Goal: Check status: Check status

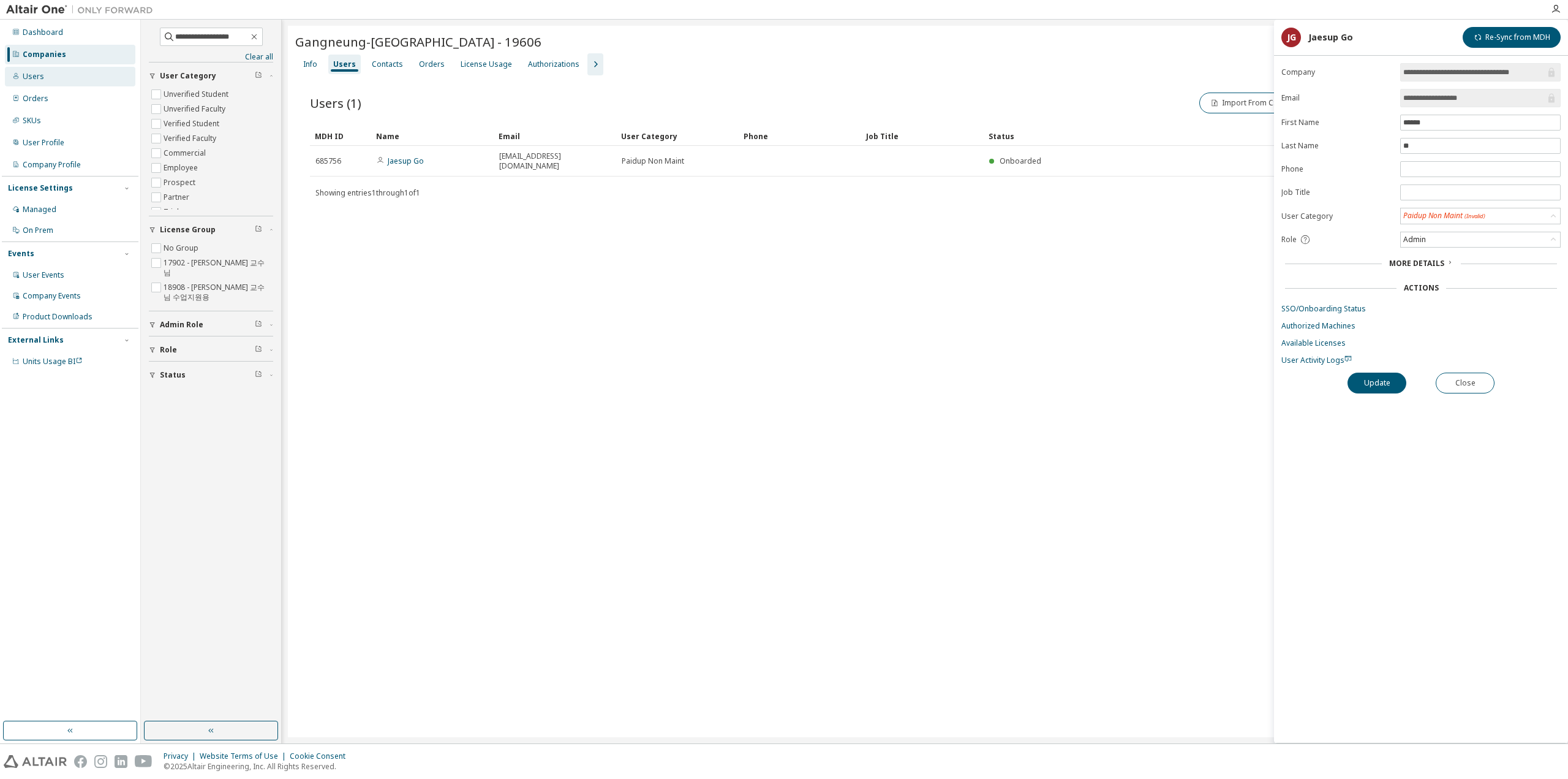
click at [63, 86] on div "Users" at bounding box center [70, 77] width 130 height 19
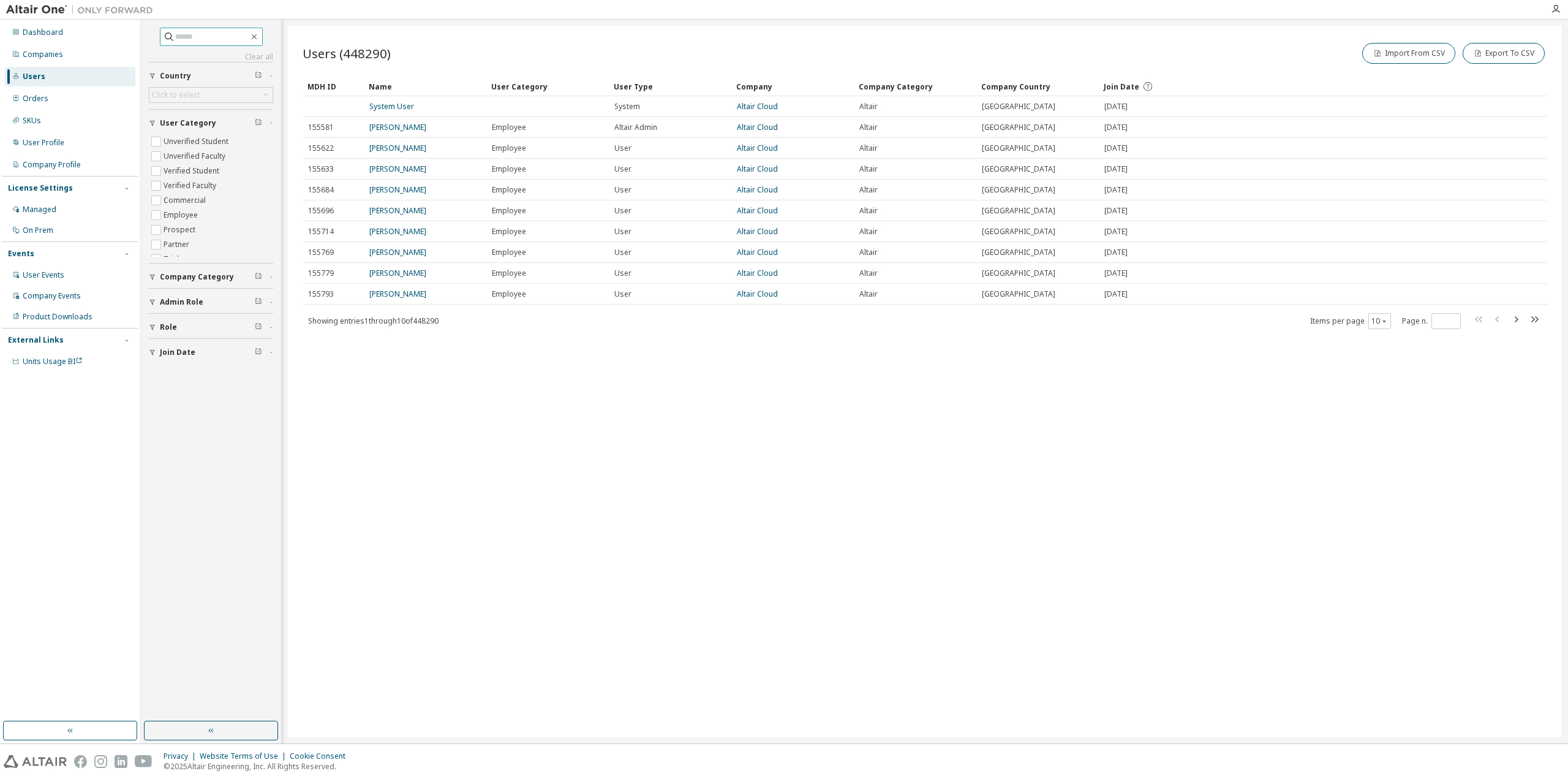
click at [231, 35] on input "text" at bounding box center [212, 37] width 73 height 12
paste input "**********"
type input "**********"
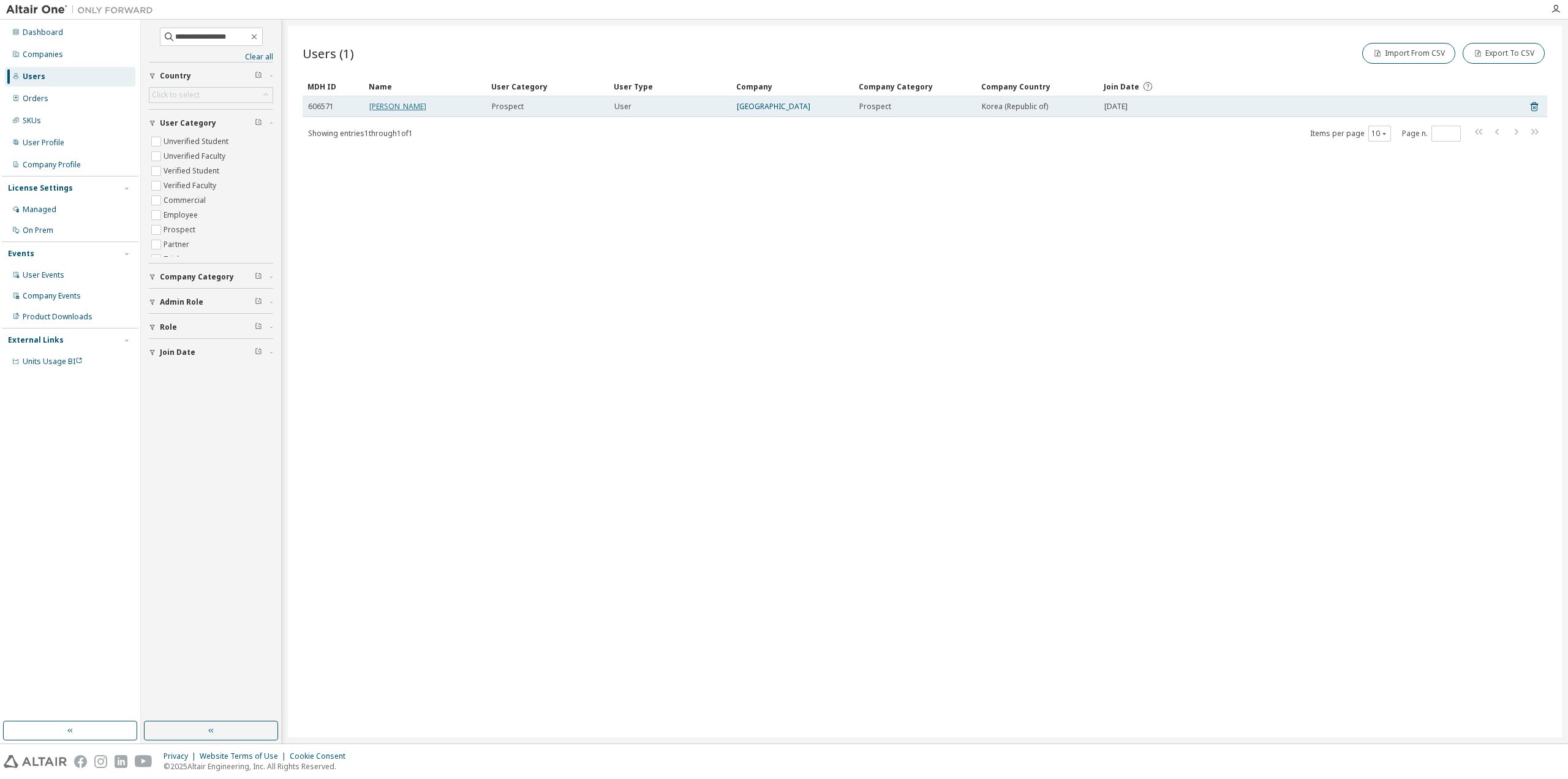
click at [389, 110] on link "[PERSON_NAME]" at bounding box center [398, 106] width 57 height 10
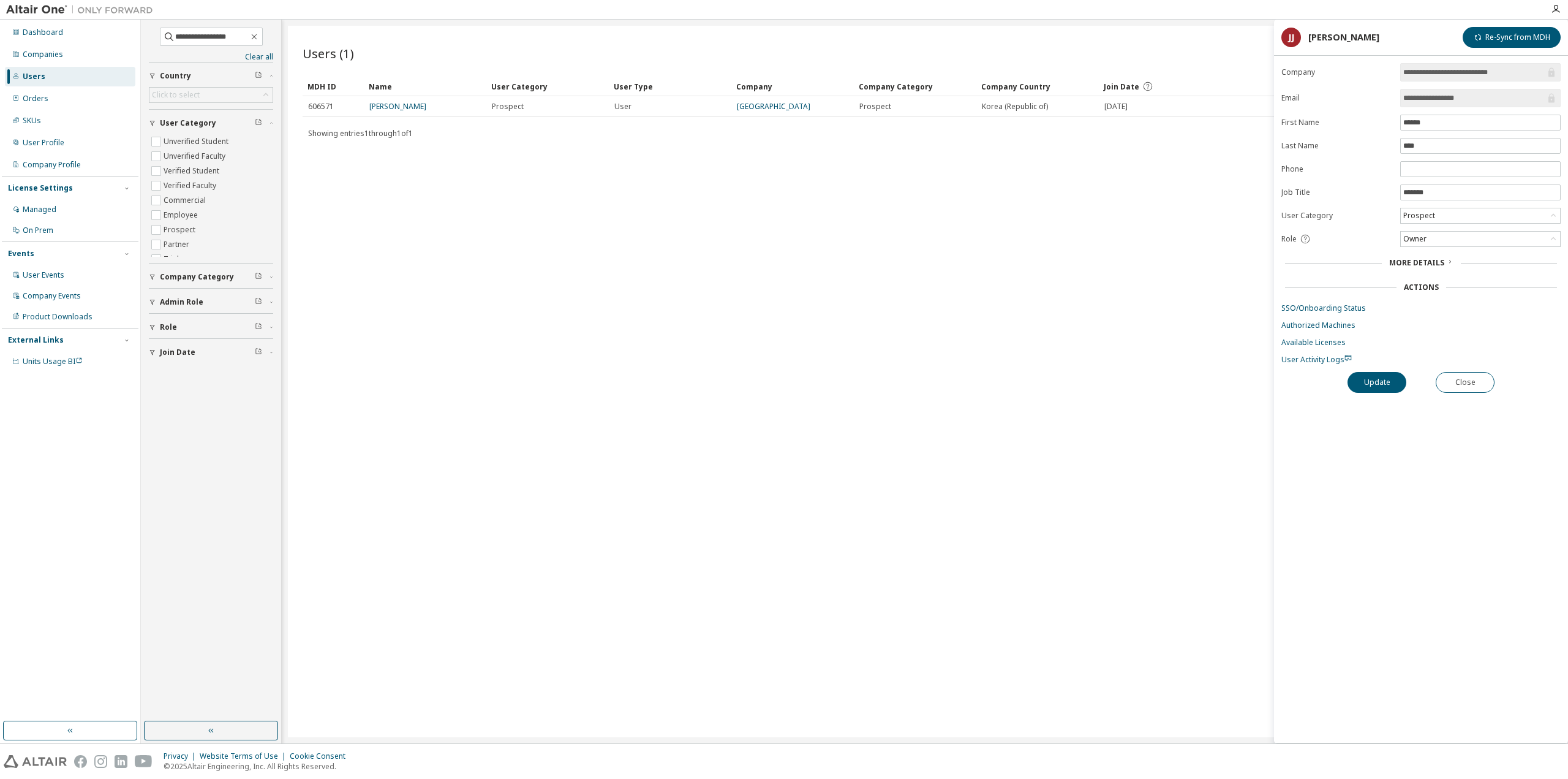
click at [1330, 310] on form "**********" at bounding box center [1420, 214] width 279 height 302
click at [1330, 308] on link "SSO/Onboarding Status" at bounding box center [1420, 308] width 279 height 10
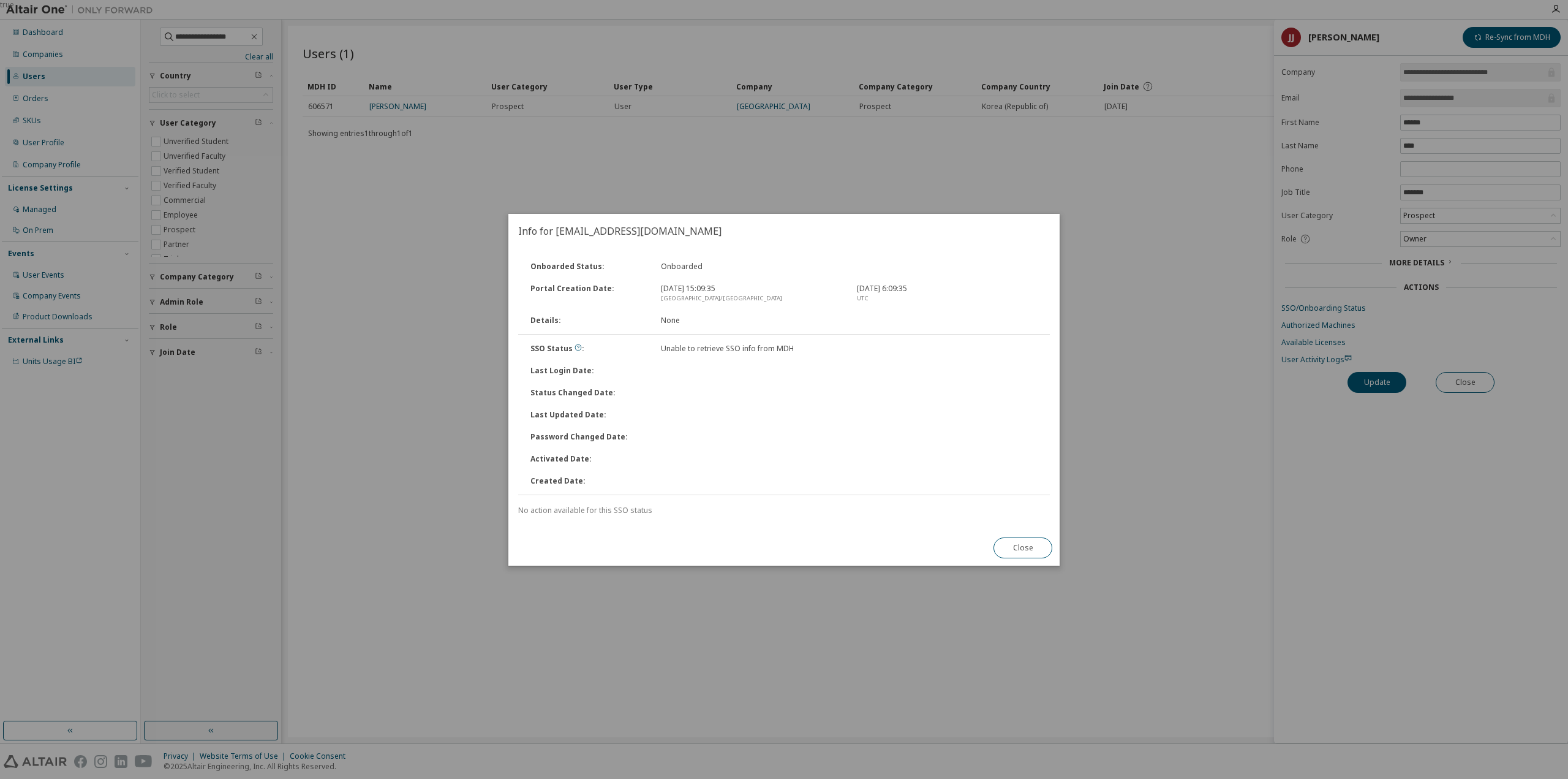
click at [769, 502] on div "Onboarded Status : Onboarded Portal Creation Date : [DATE] 15:09:35 [GEOGRAPHIC…" at bounding box center [784, 385] width 532 height 260
click at [1022, 545] on button "Close" at bounding box center [1022, 547] width 59 height 21
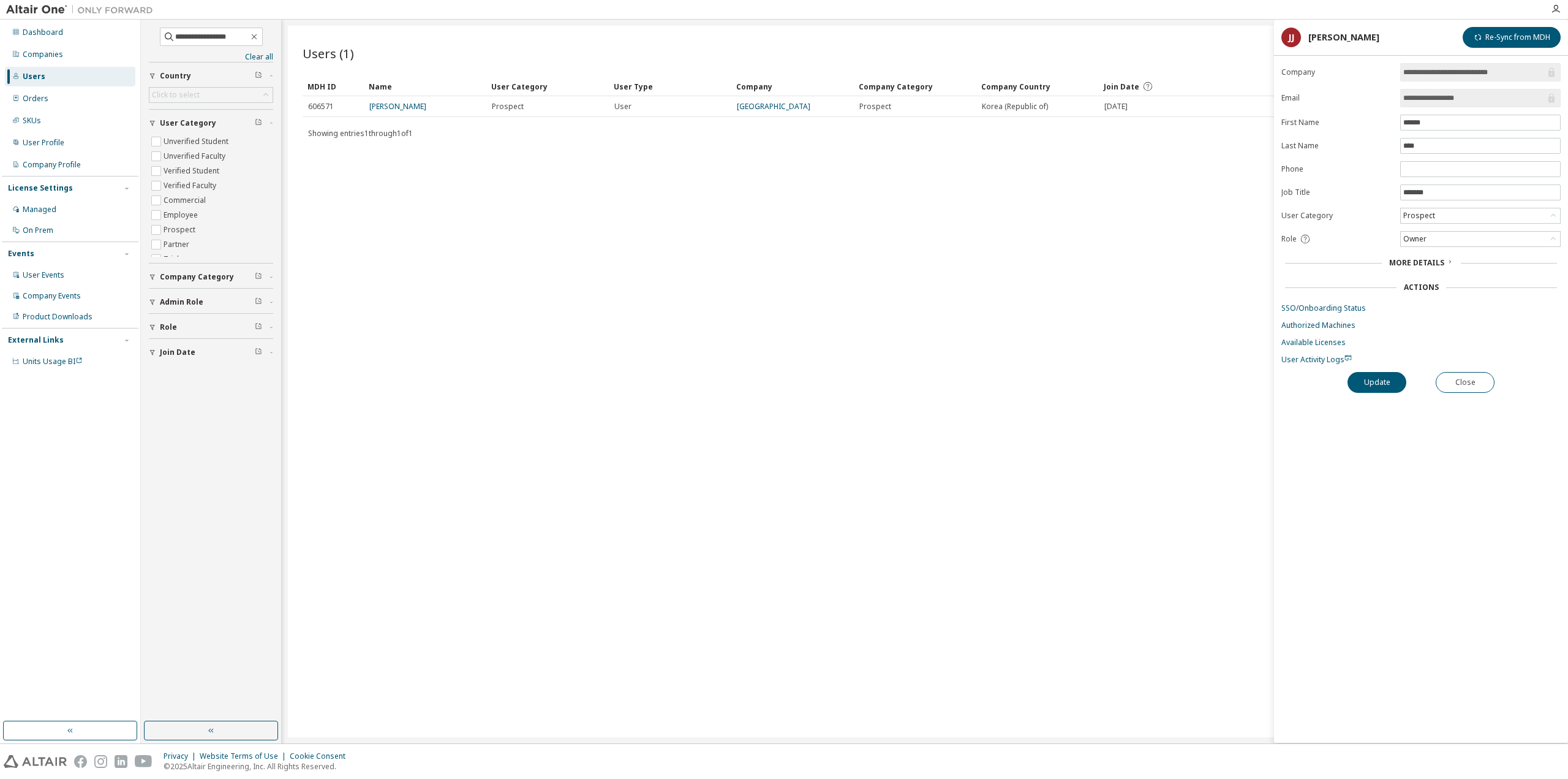
click at [1342, 297] on form "**********" at bounding box center [1420, 214] width 279 height 302
click at [1343, 304] on link "SSO/Onboarding Status" at bounding box center [1420, 308] width 279 height 10
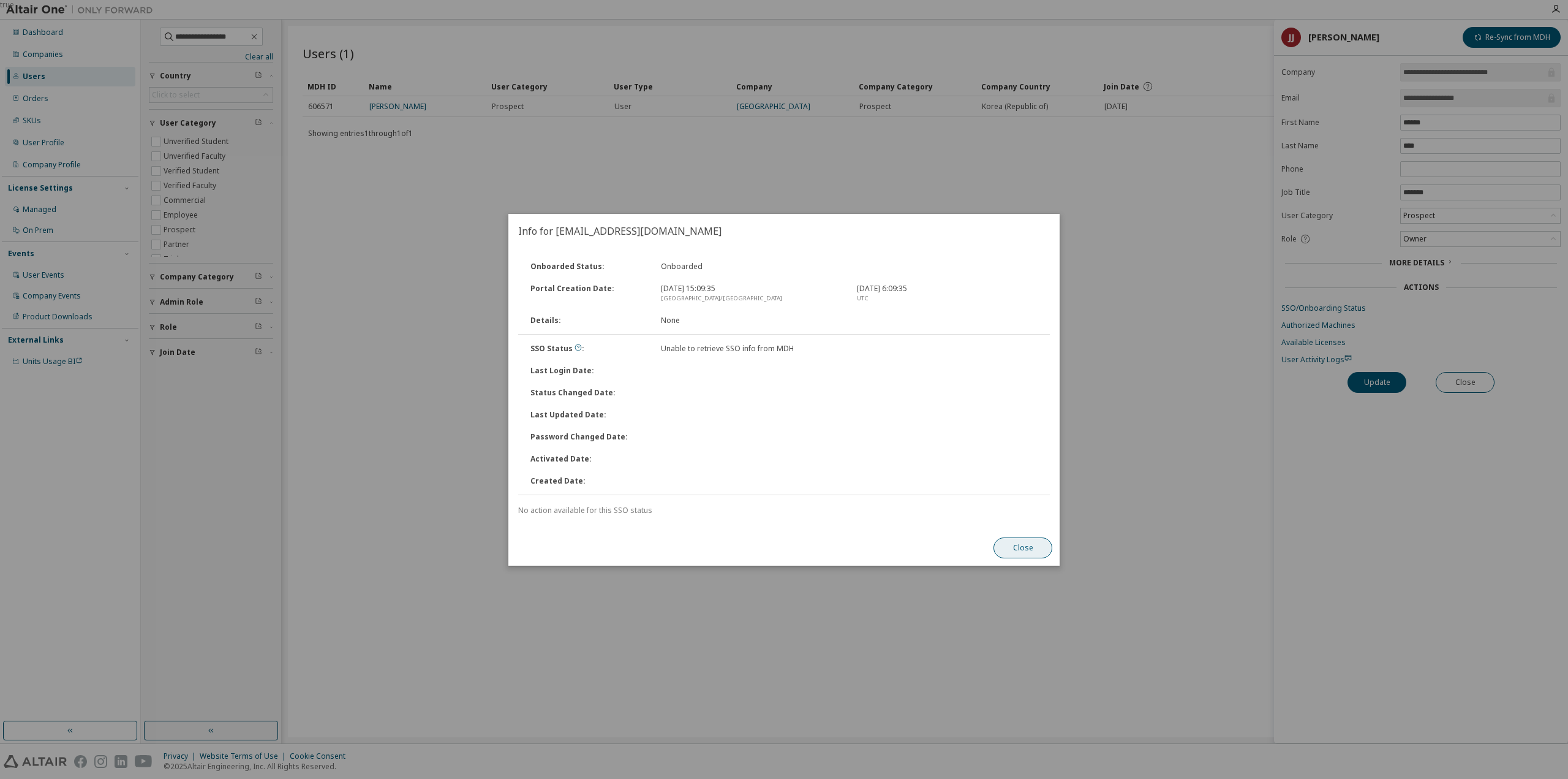
click at [1003, 541] on button "Close" at bounding box center [1022, 547] width 59 height 21
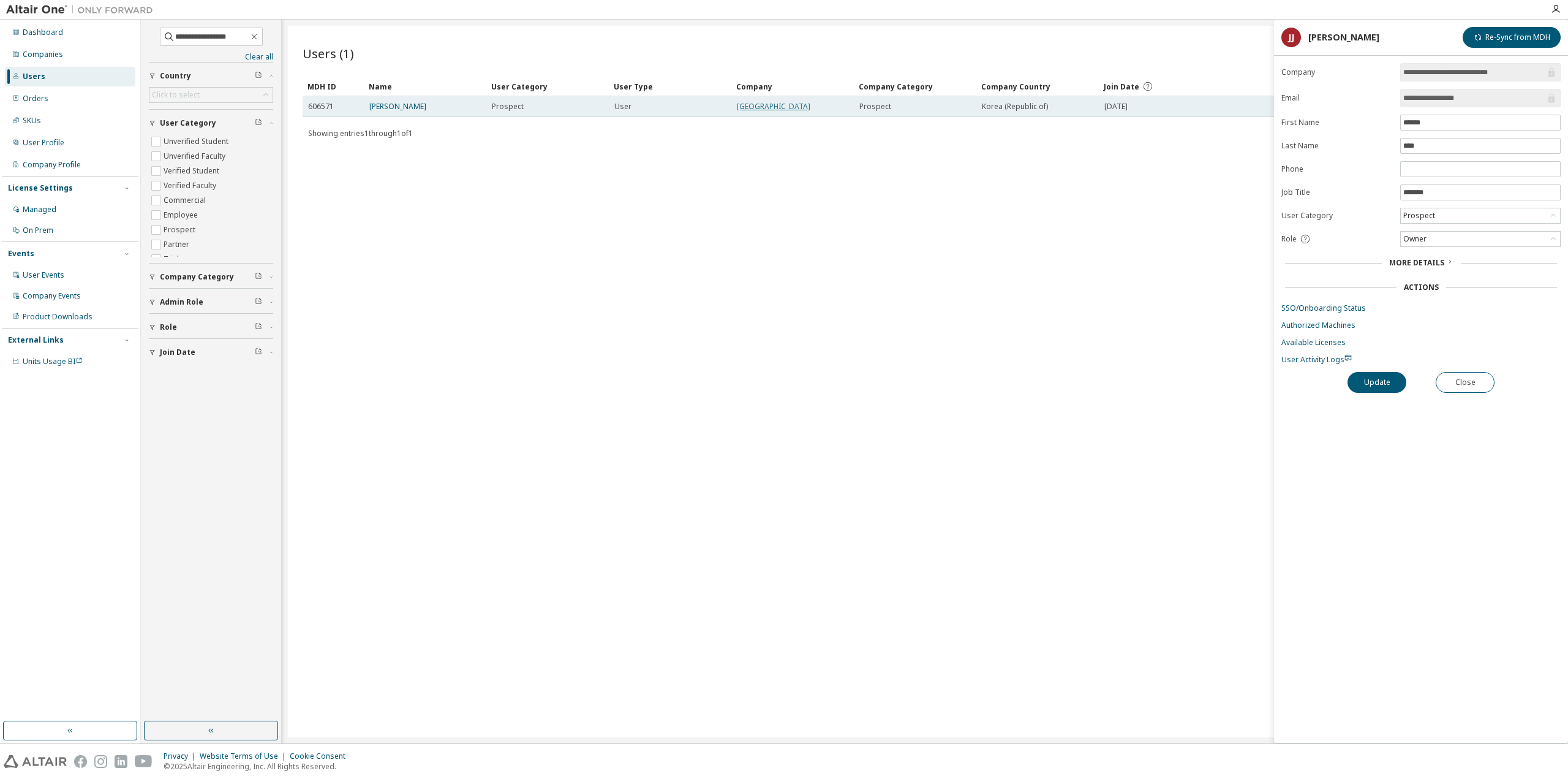
click at [810, 101] on link "[GEOGRAPHIC_DATA]" at bounding box center [773, 106] width 73 height 10
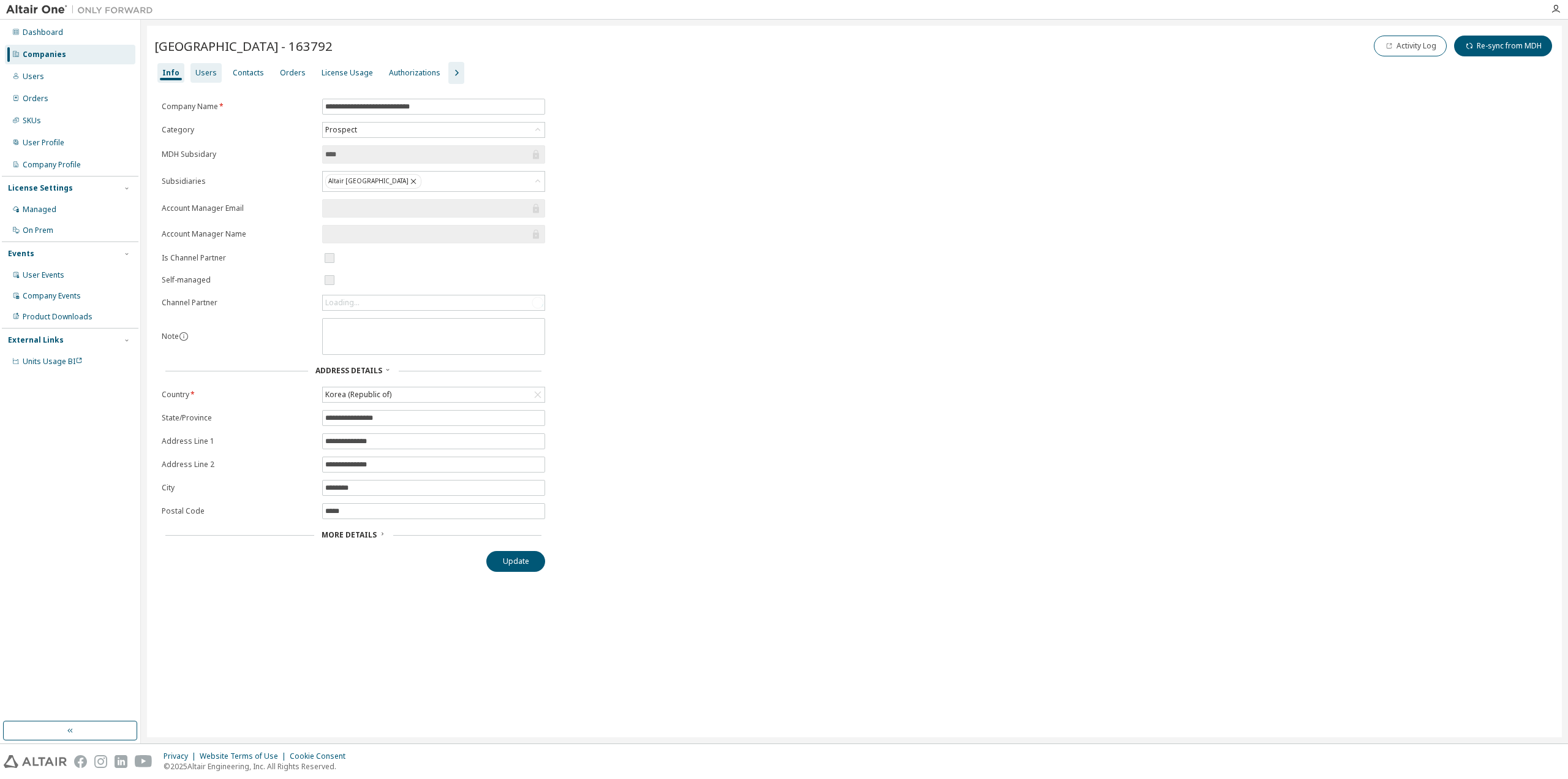
click at [215, 68] on div "Users" at bounding box center [206, 73] width 31 height 19
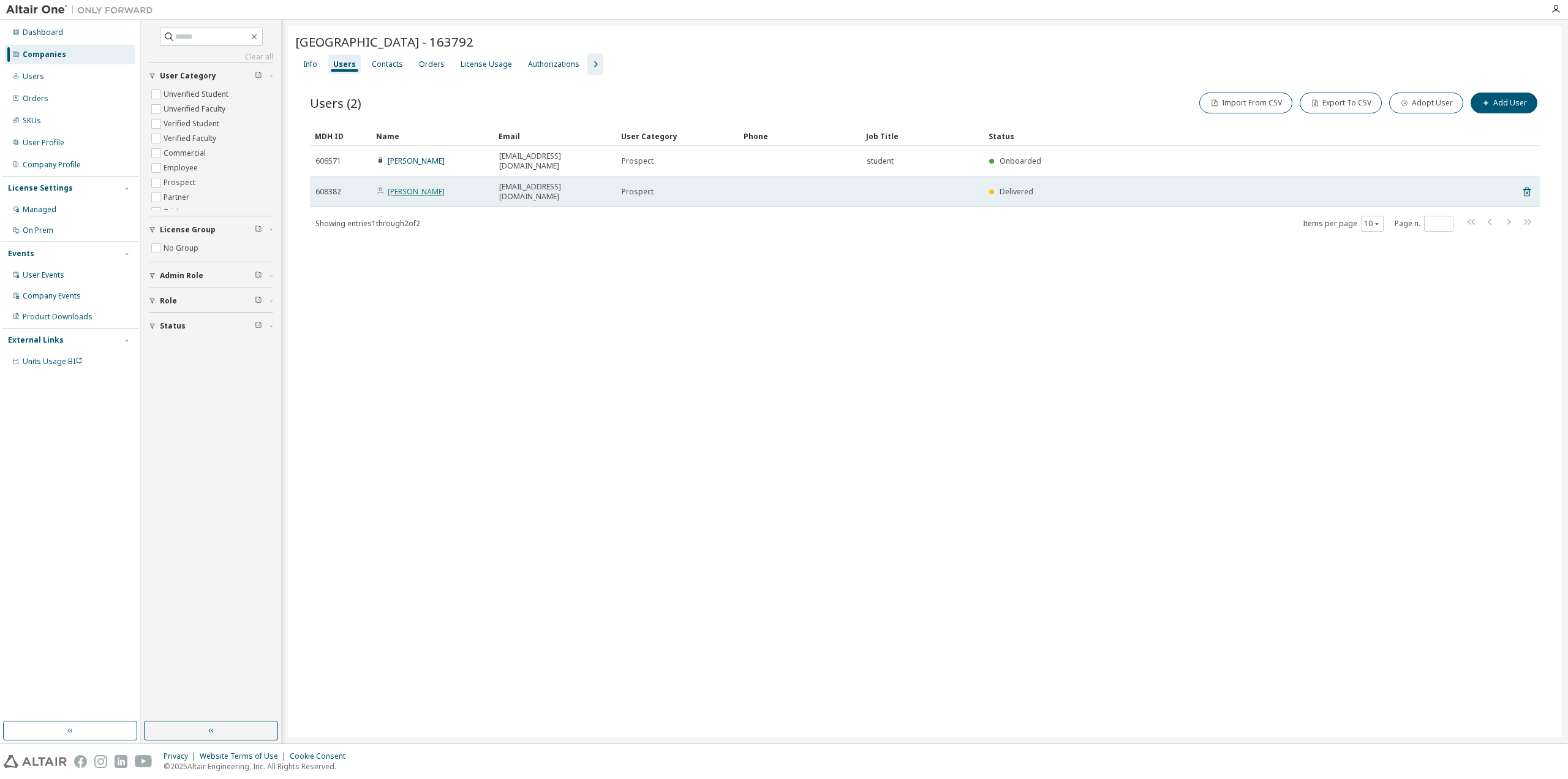
click at [415, 186] on link "[PERSON_NAME]" at bounding box center [416, 192] width 57 height 10
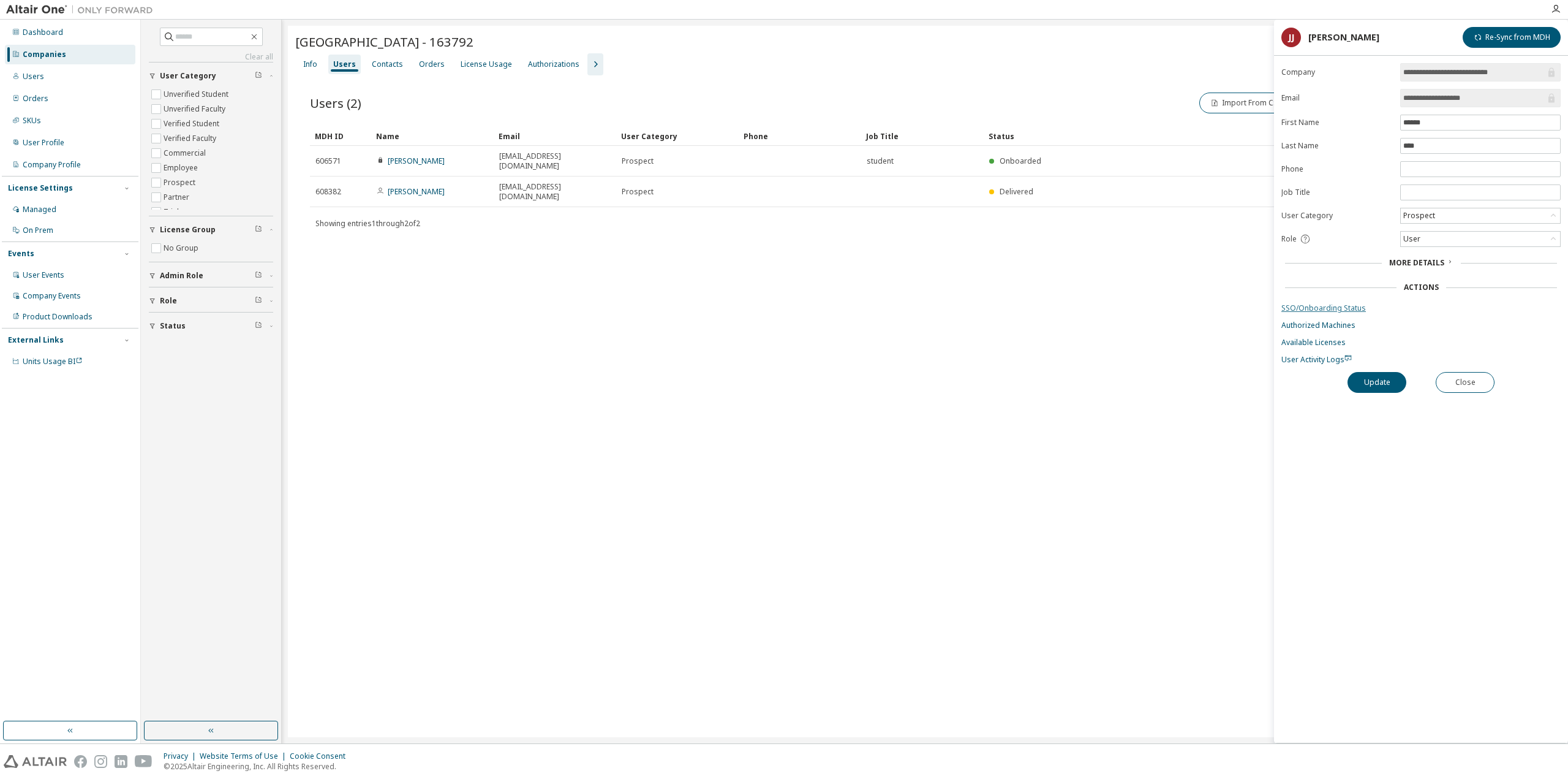
click at [1287, 306] on link "SSO/Onboarding Status" at bounding box center [1420, 308] width 279 height 10
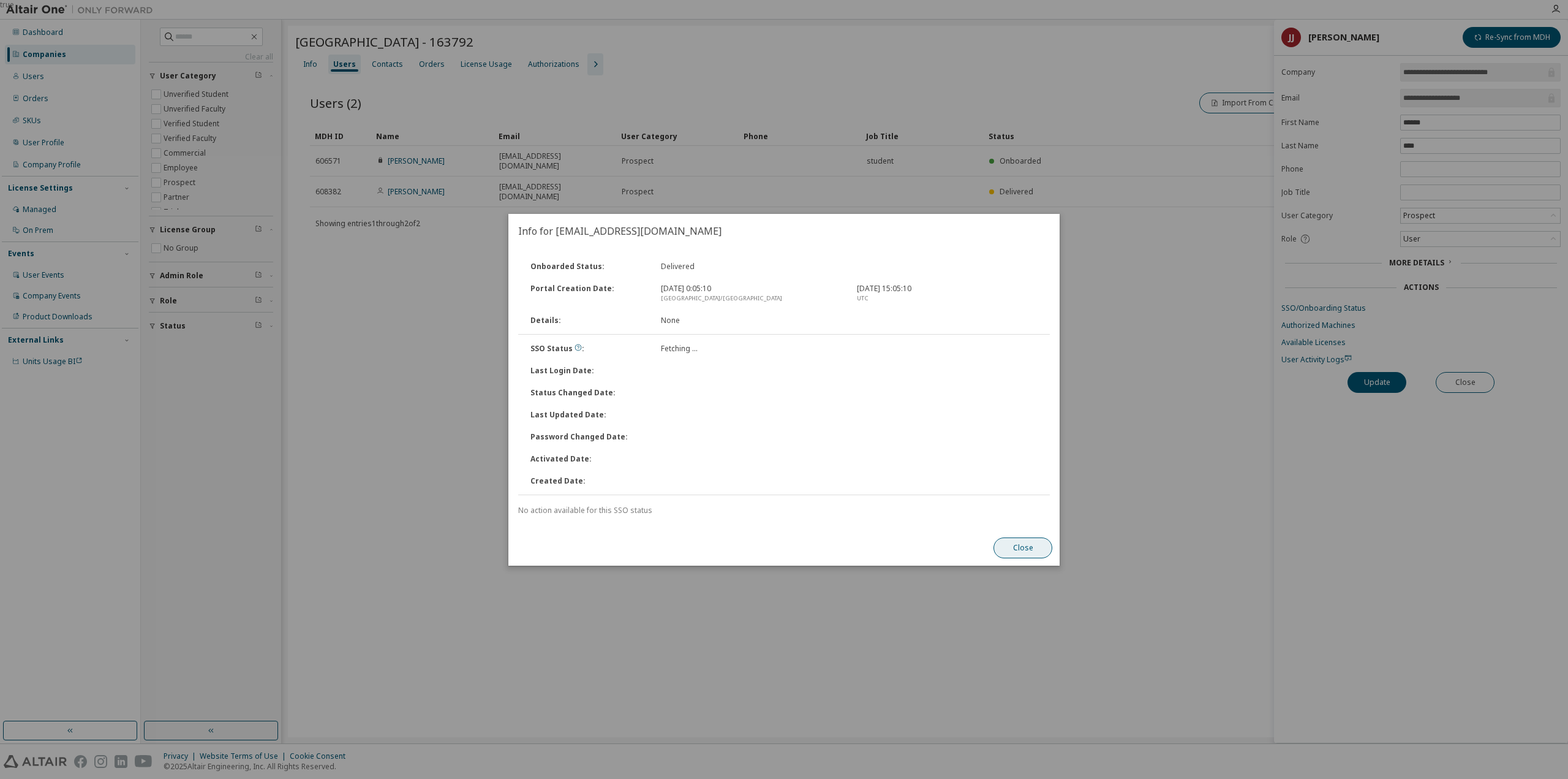
click at [1041, 546] on button "Close" at bounding box center [1022, 547] width 59 height 21
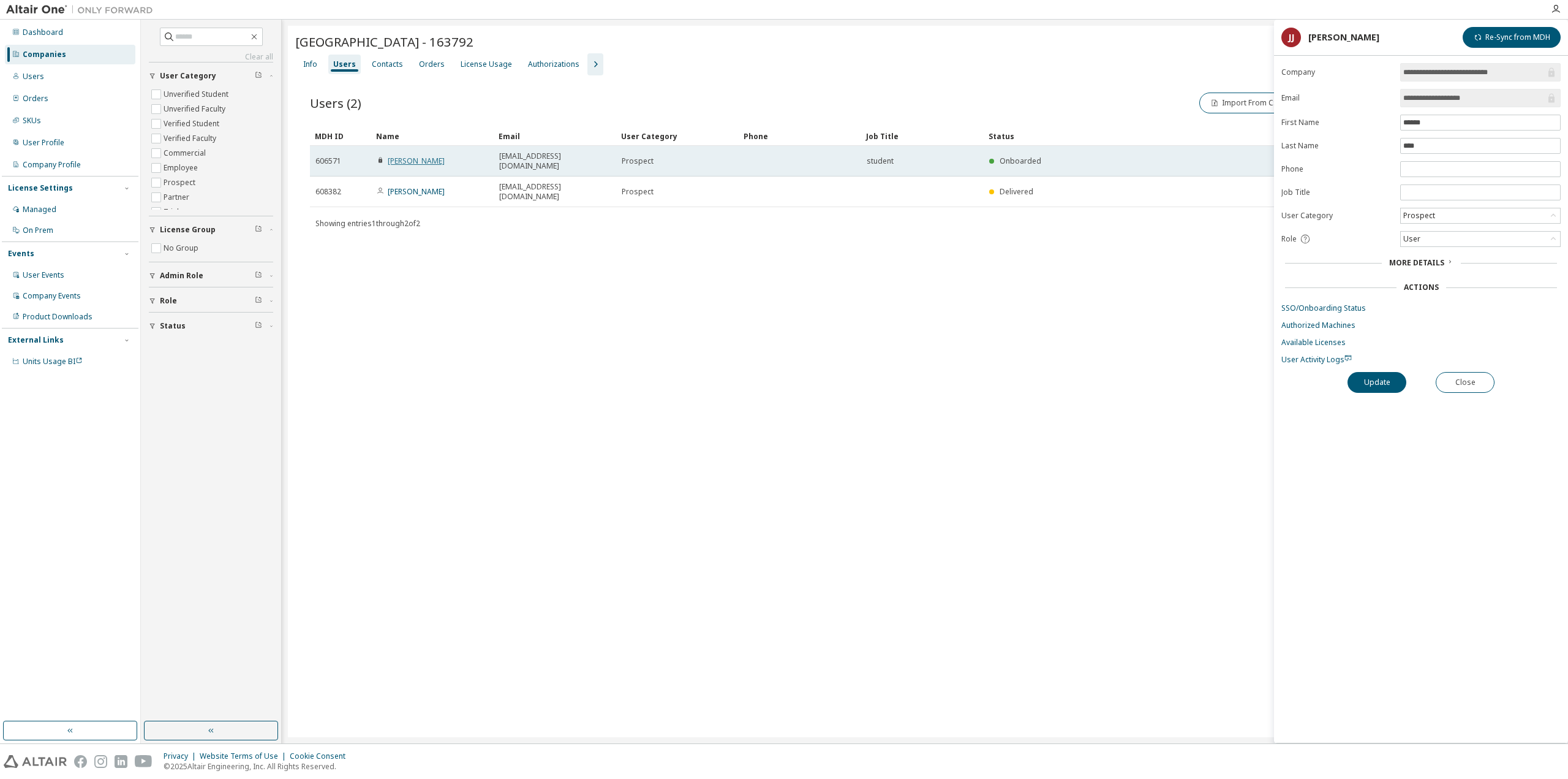
click at [396, 155] on link "[PERSON_NAME]" at bounding box center [416, 161] width 57 height 10
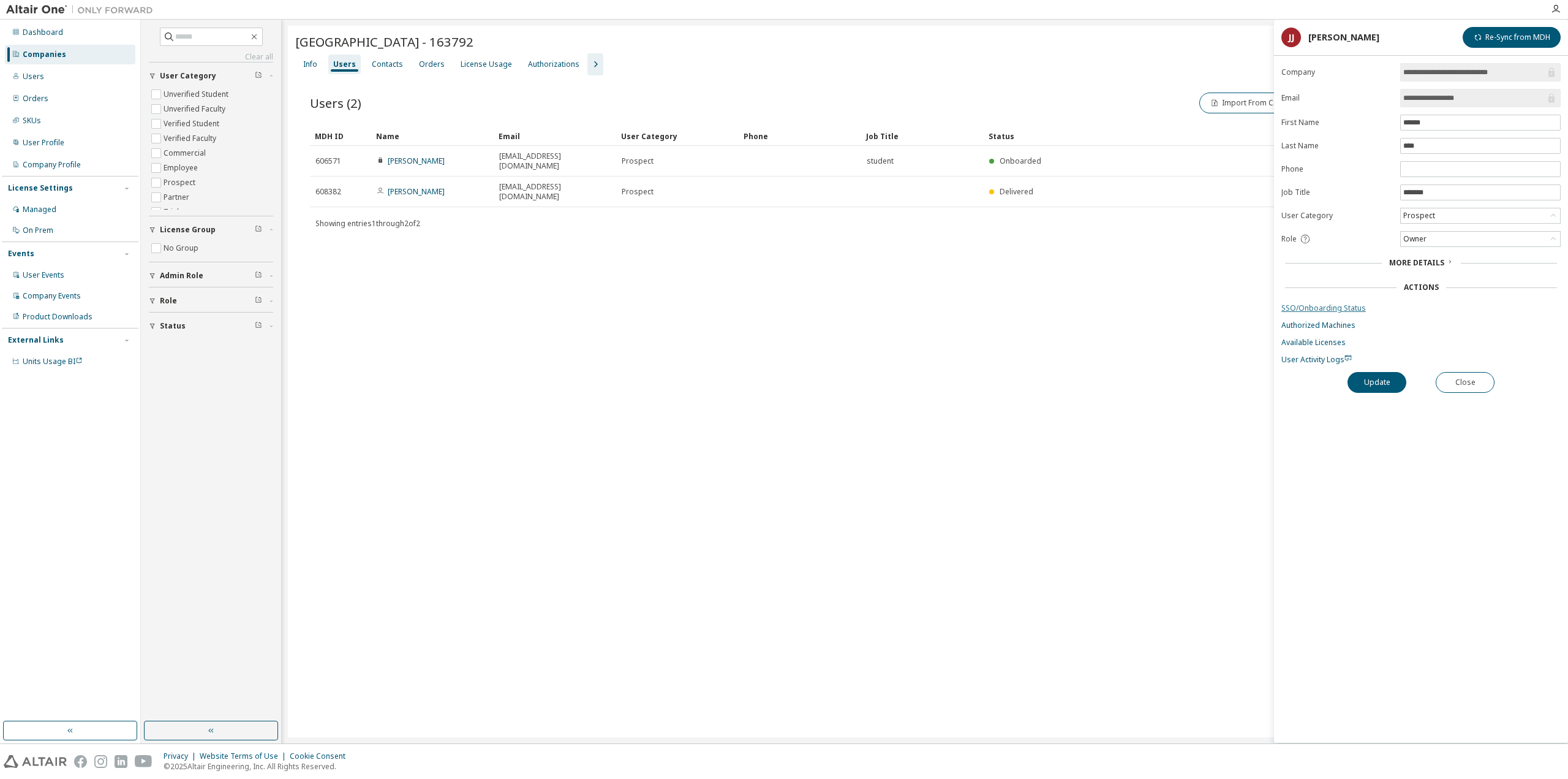
click at [1351, 303] on link "SSO/Onboarding Status" at bounding box center [1420, 308] width 279 height 10
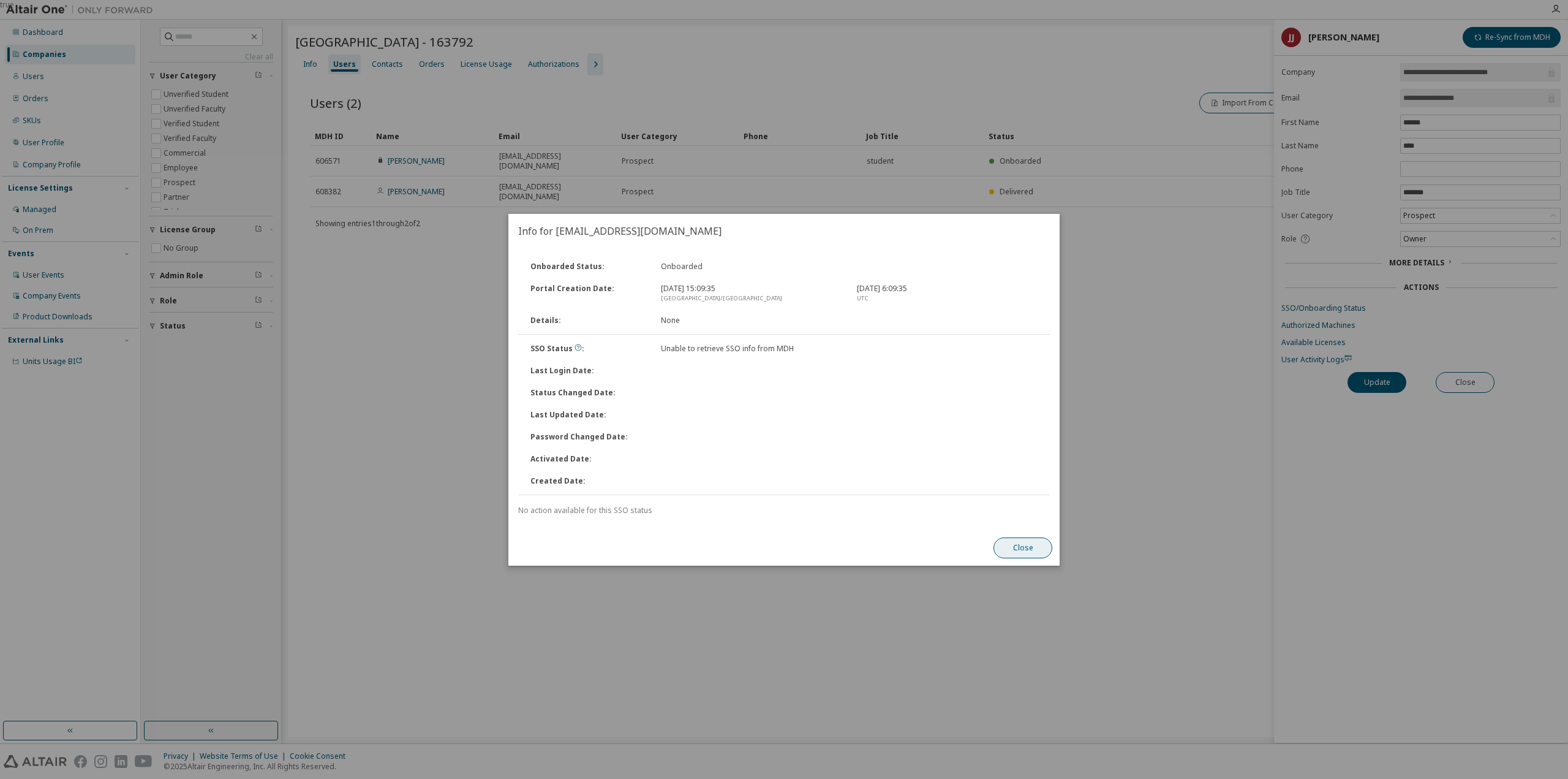
click at [1034, 547] on button "Close" at bounding box center [1022, 547] width 59 height 21
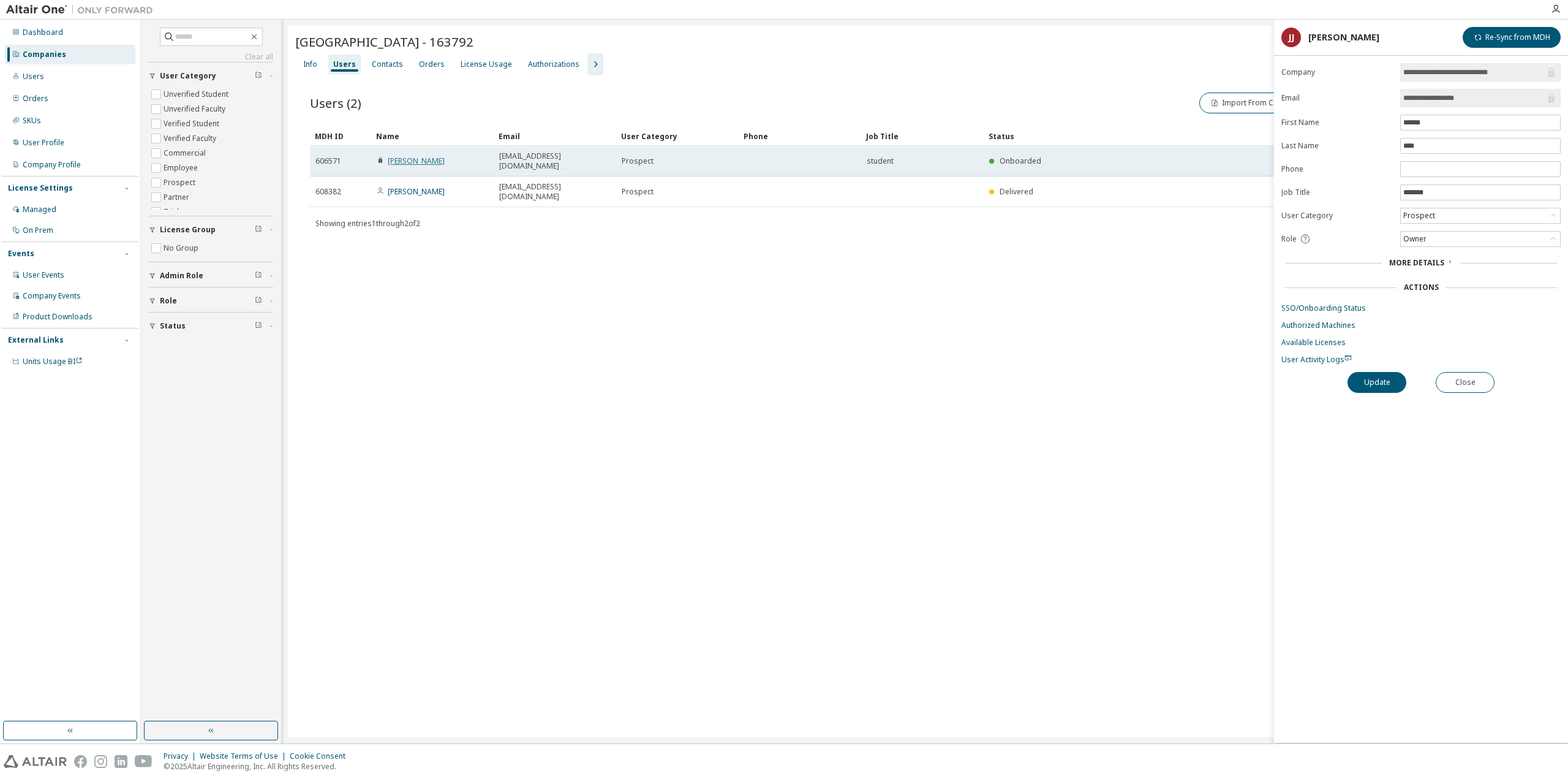
click at [413, 155] on link "[PERSON_NAME]" at bounding box center [416, 161] width 57 height 10
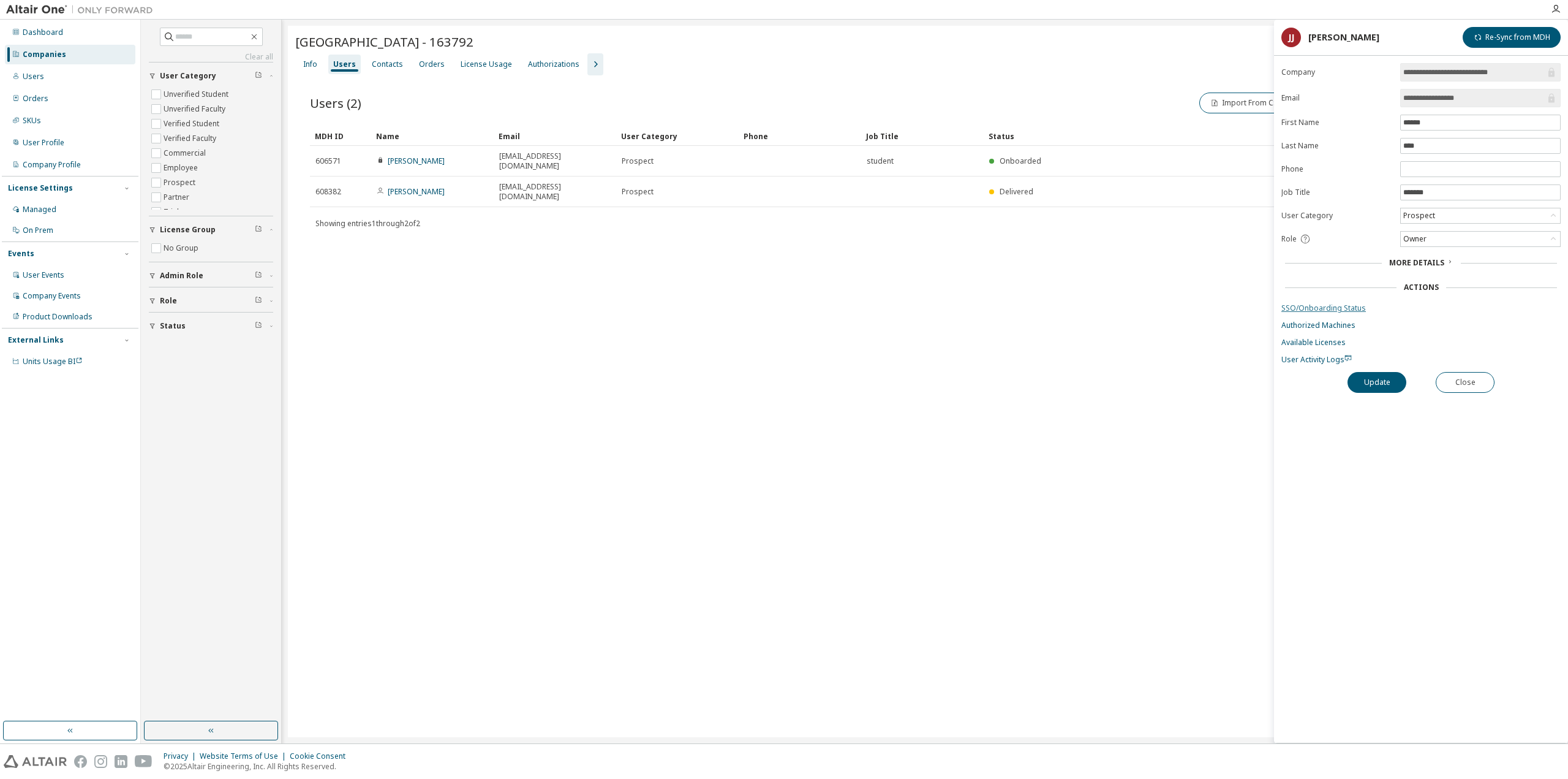
click at [1353, 308] on link "SSO/Onboarding Status" at bounding box center [1420, 308] width 279 height 10
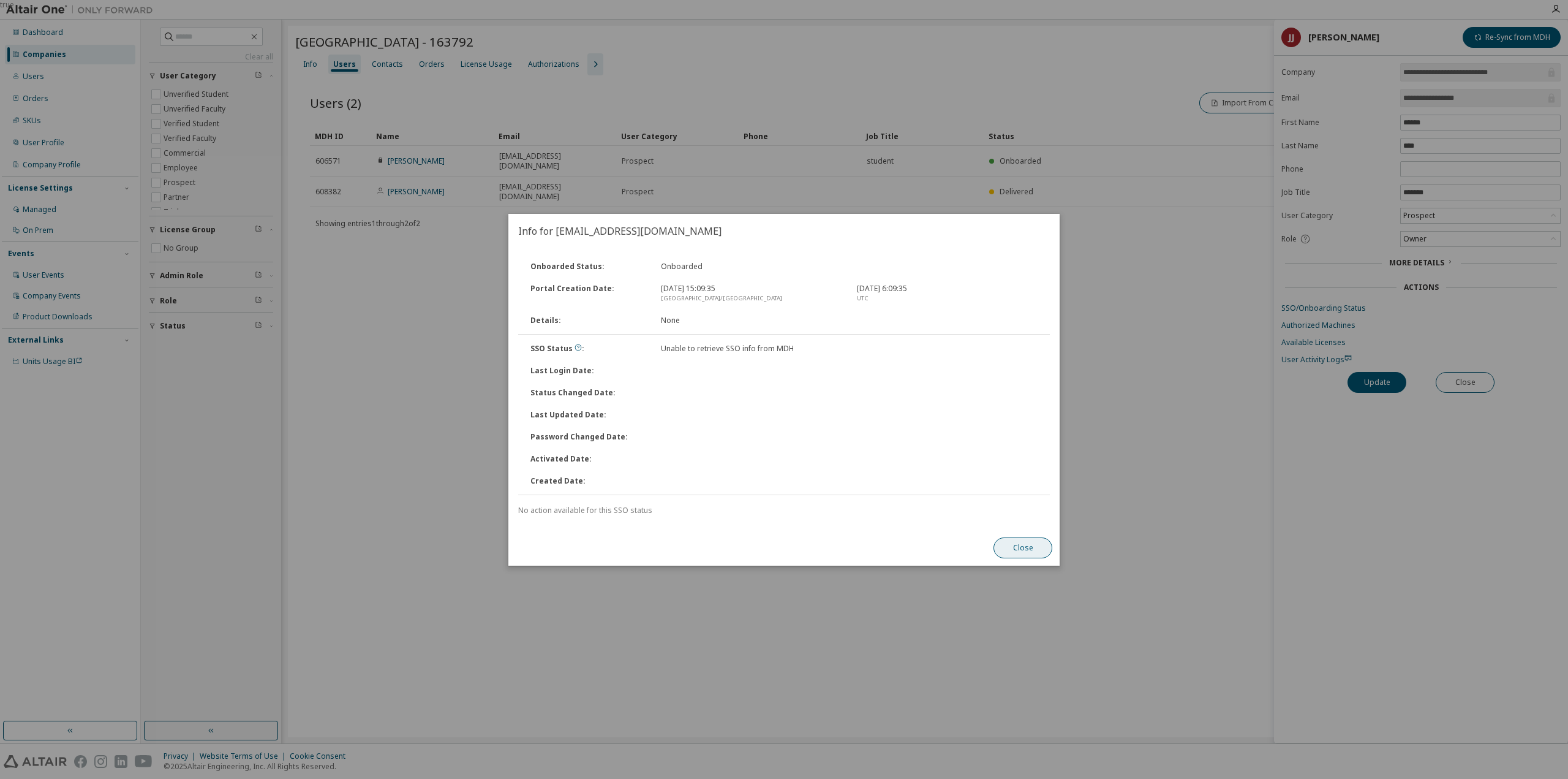
drag, startPoint x: 1023, startPoint y: 546, endPoint x: 1052, endPoint y: 533, distance: 31.8
click at [1023, 546] on button "Close" at bounding box center [1022, 547] width 59 height 21
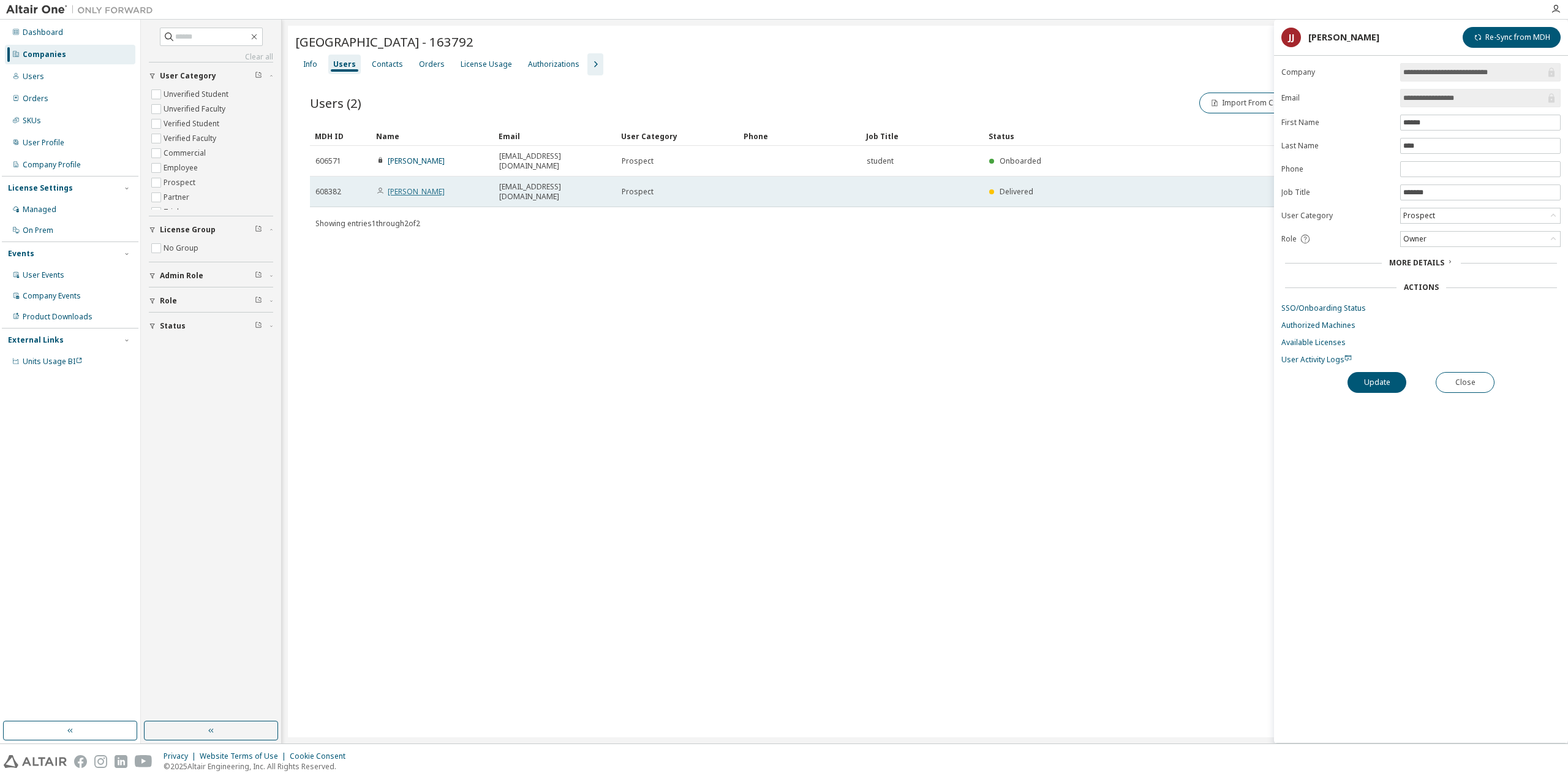
click at [412, 186] on link "[PERSON_NAME]" at bounding box center [416, 192] width 57 height 10
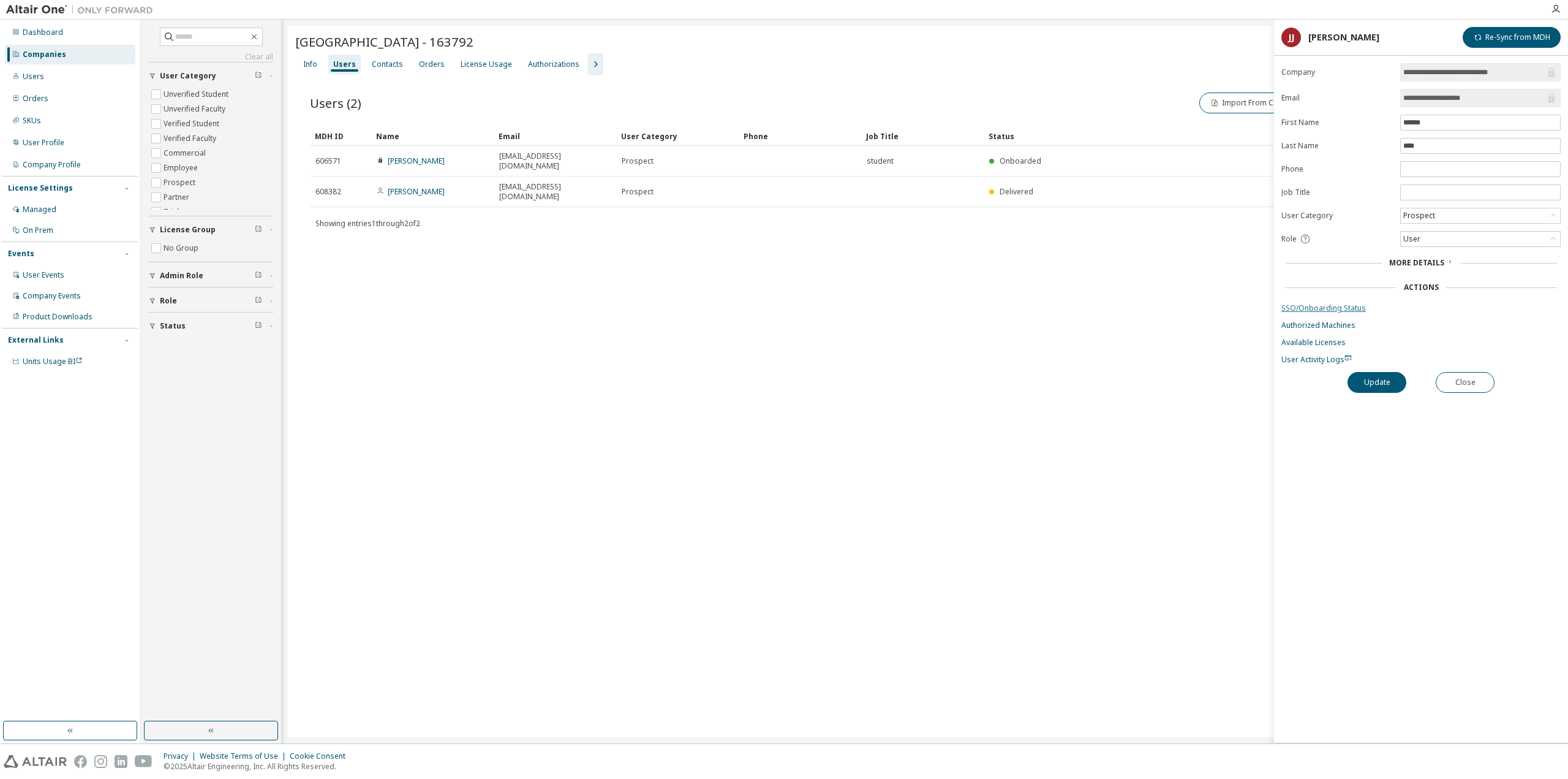
click at [1344, 303] on link "SSO/Onboarding Status" at bounding box center [1420, 308] width 279 height 10
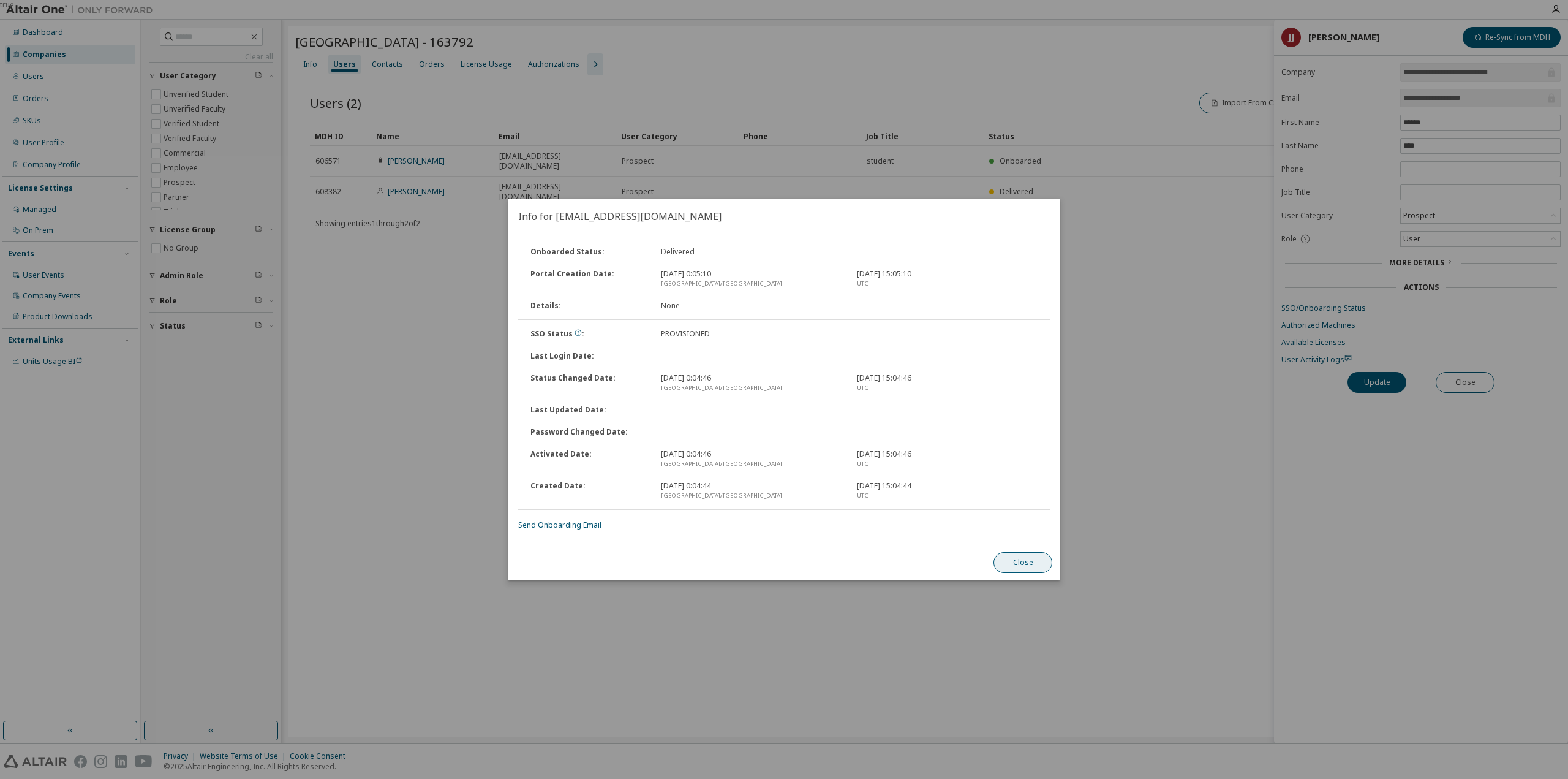
click at [1021, 562] on button "Close" at bounding box center [1022, 562] width 59 height 21
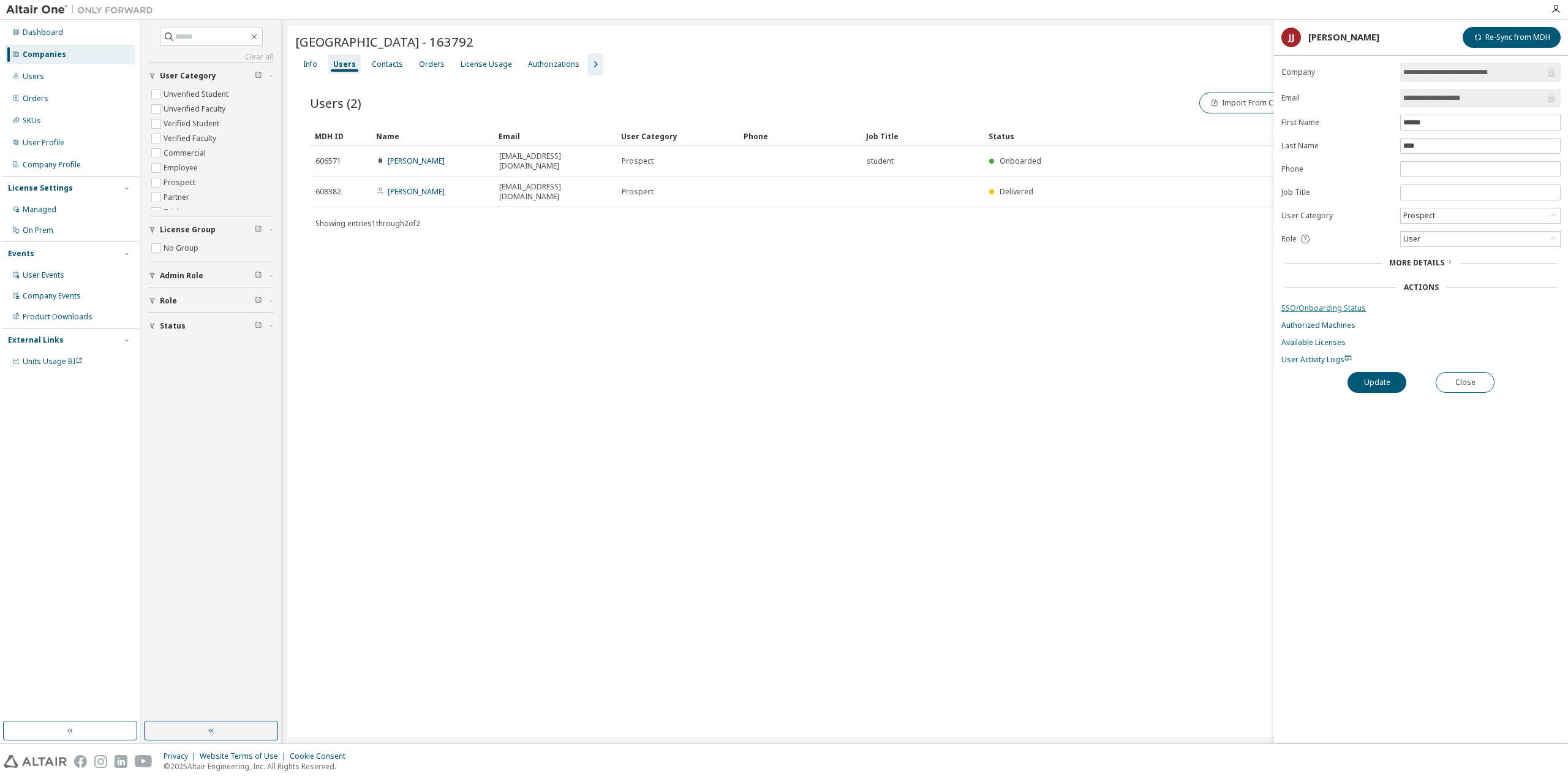
click at [1349, 303] on link "SSO/Onboarding Status" at bounding box center [1420, 308] width 279 height 10
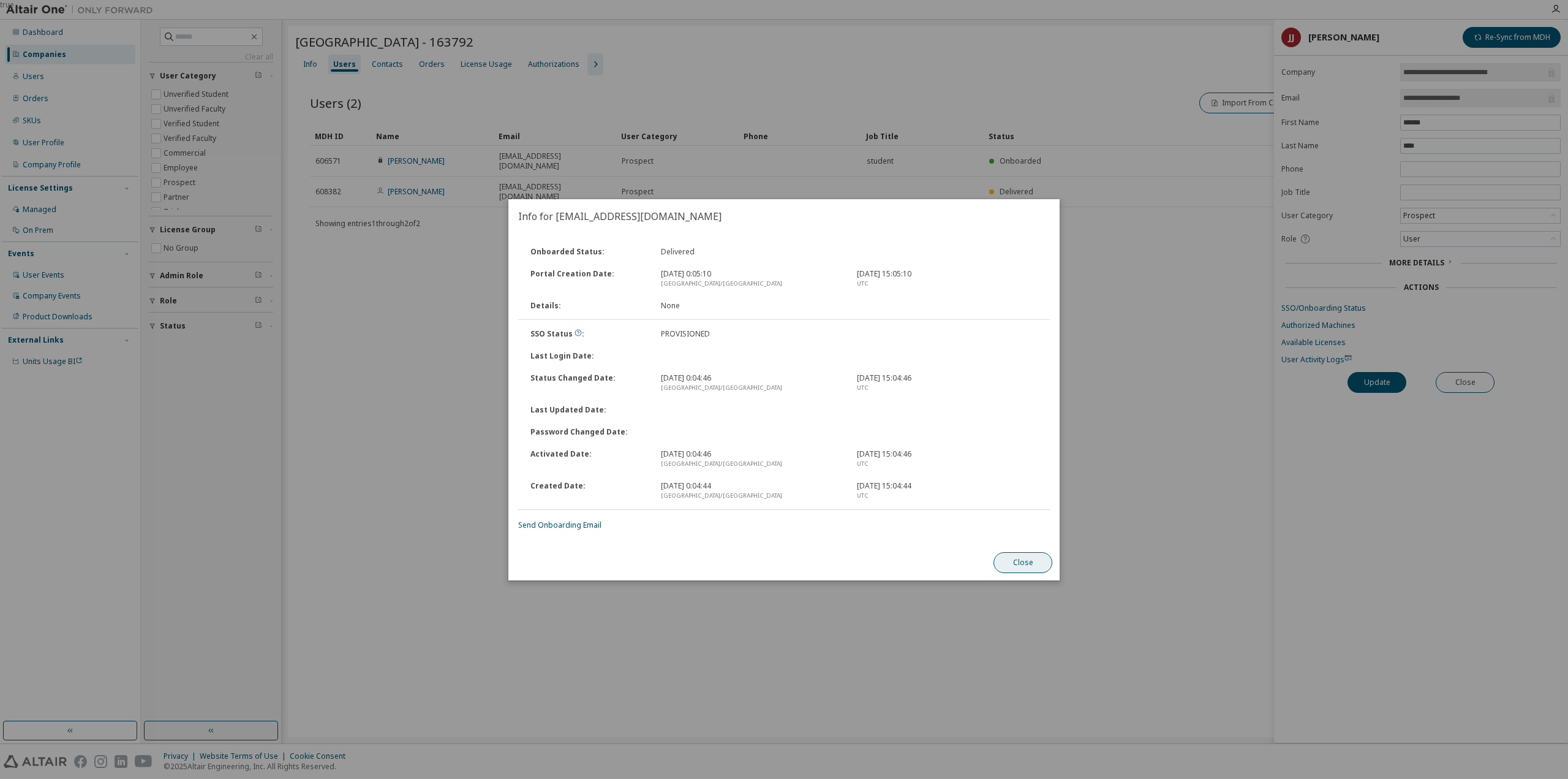
click at [1032, 566] on button "Close" at bounding box center [1022, 562] width 59 height 21
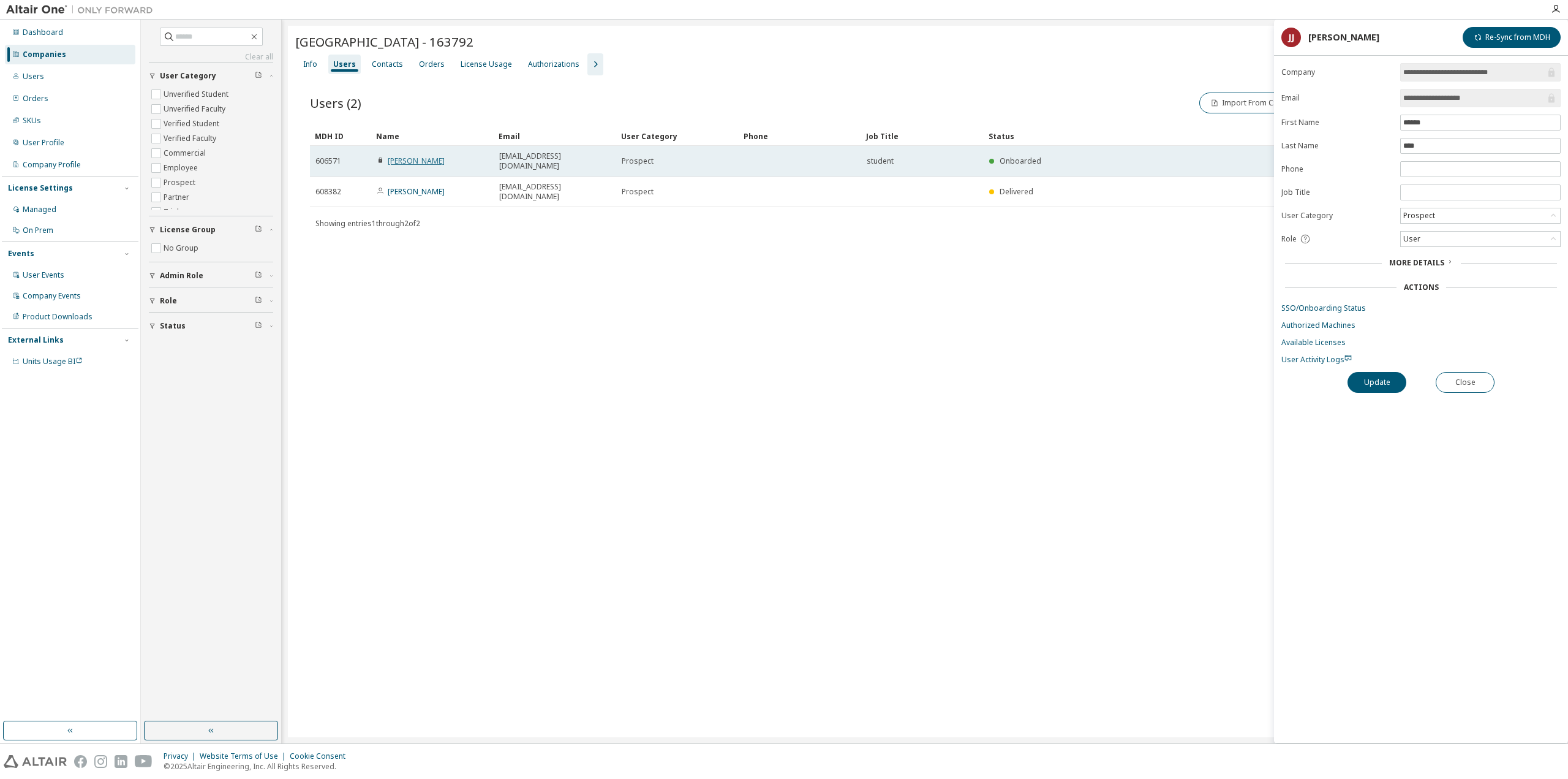
click at [405, 157] on link "[PERSON_NAME]" at bounding box center [416, 161] width 57 height 10
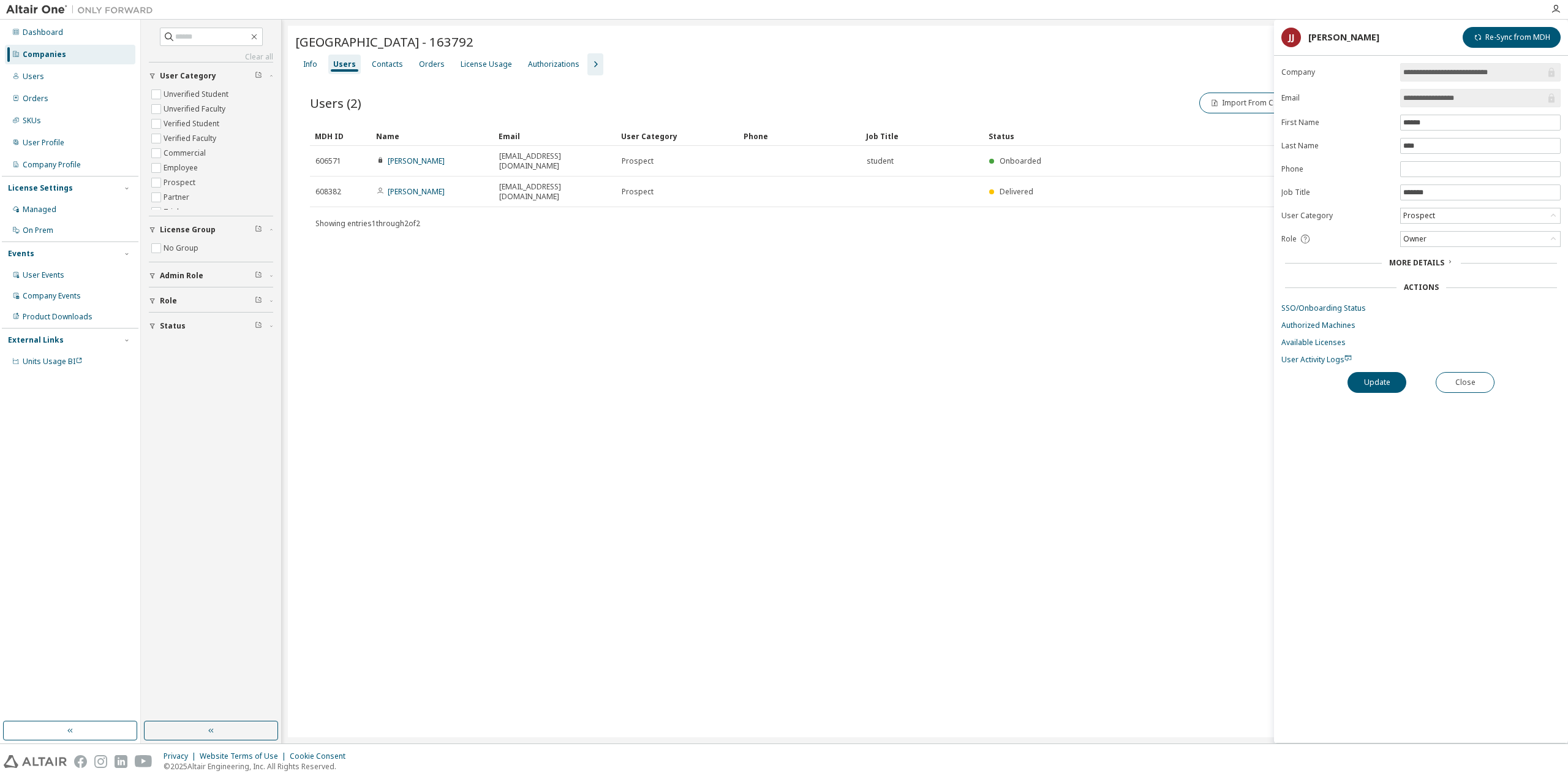
click at [594, 62] on icon "button" at bounding box center [596, 64] width 4 height 6
click at [659, 66] on div "Groups" at bounding box center [677, 64] width 37 height 19
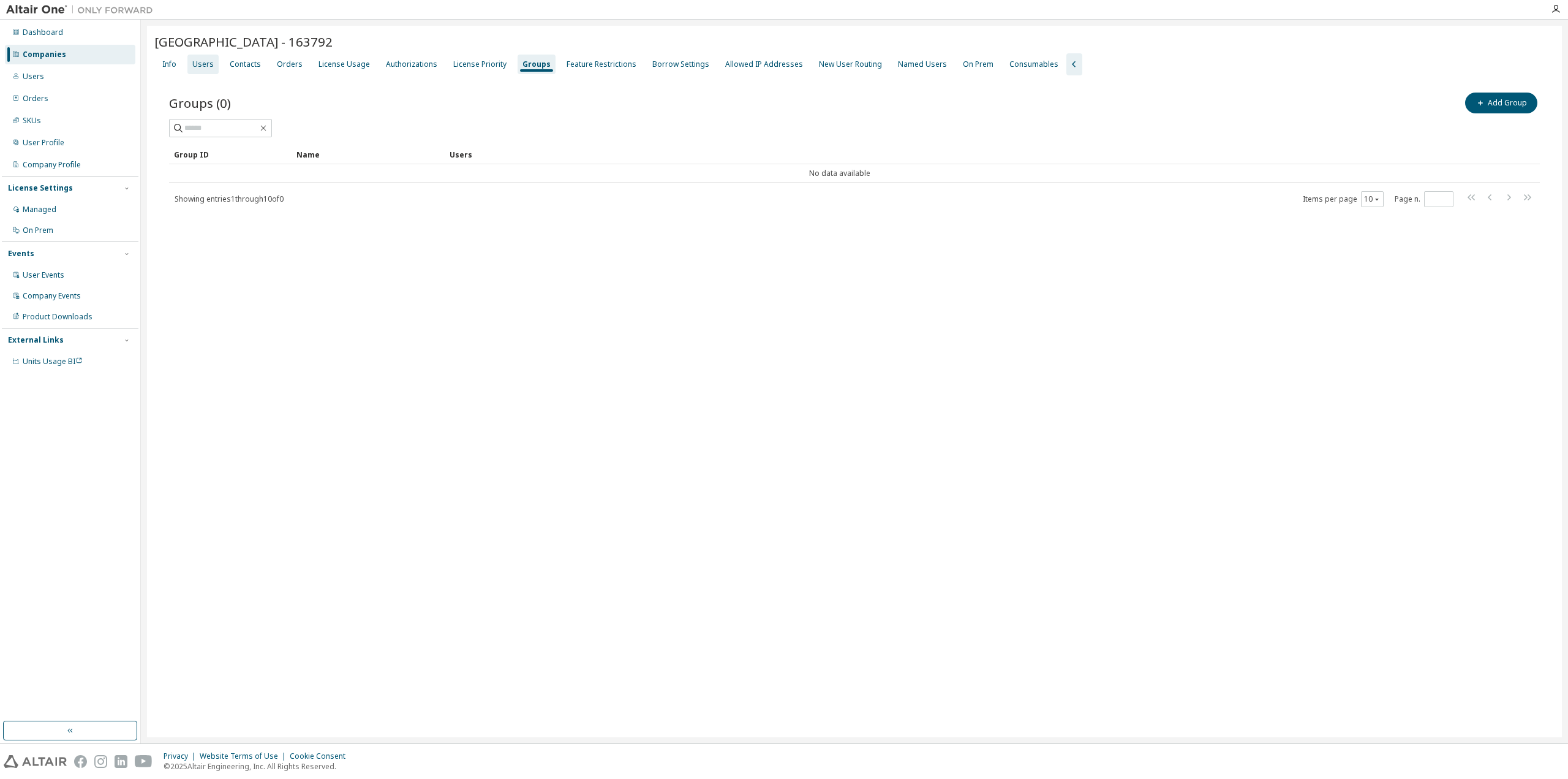
click at [198, 57] on div "Users" at bounding box center [203, 64] width 31 height 19
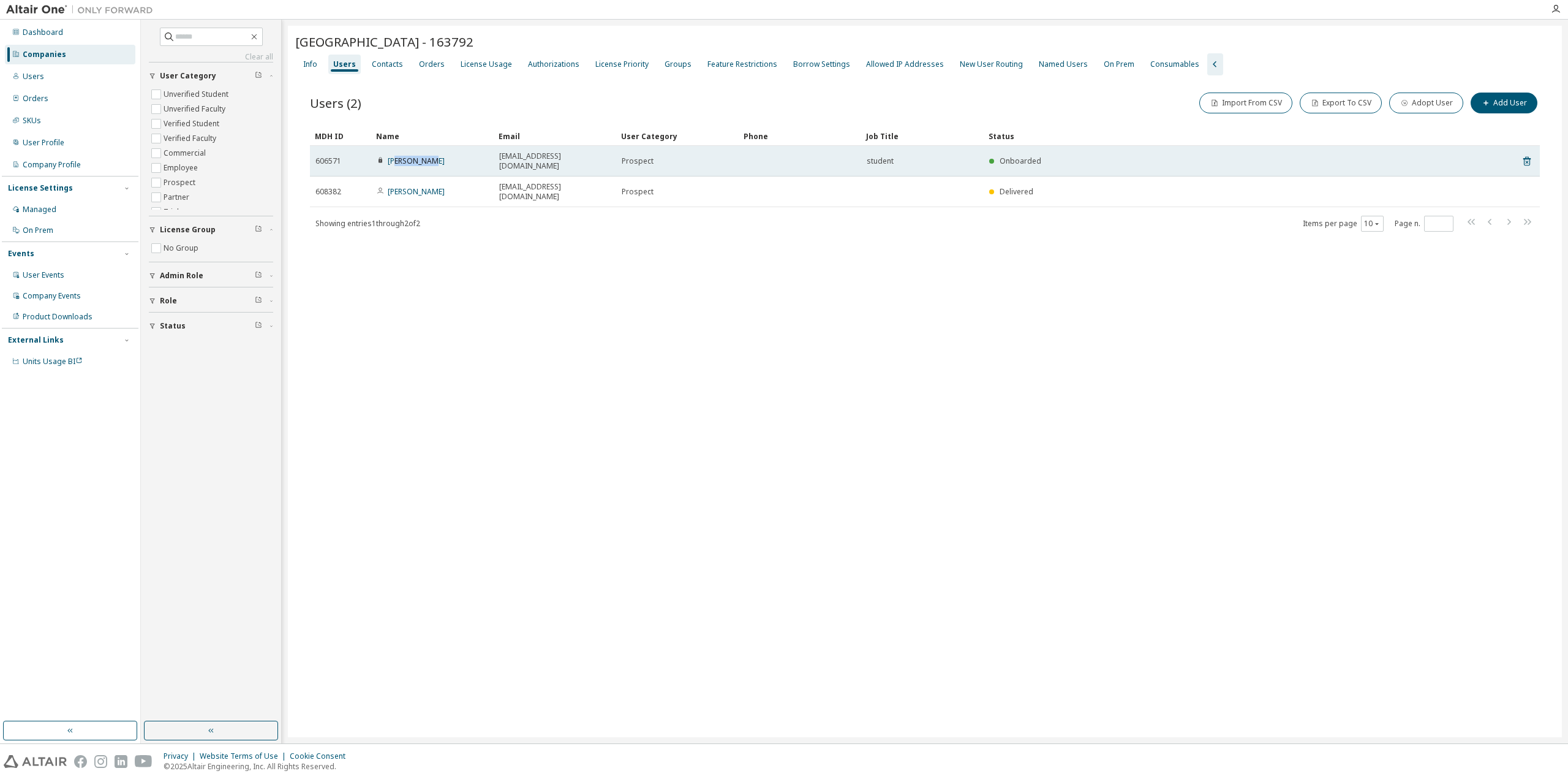
drag, startPoint x: 383, startPoint y: 154, endPoint x: 511, endPoint y: 152, distance: 128.0
click at [400, 156] on div "[PERSON_NAME]" at bounding box center [432, 161] width 111 height 10
drag, startPoint x: 531, startPoint y: 156, endPoint x: 495, endPoint y: 156, distance: 36.0
click at [495, 156] on td "[EMAIL_ADDRESS][DOMAIN_NAME]" at bounding box center [555, 161] width 122 height 31
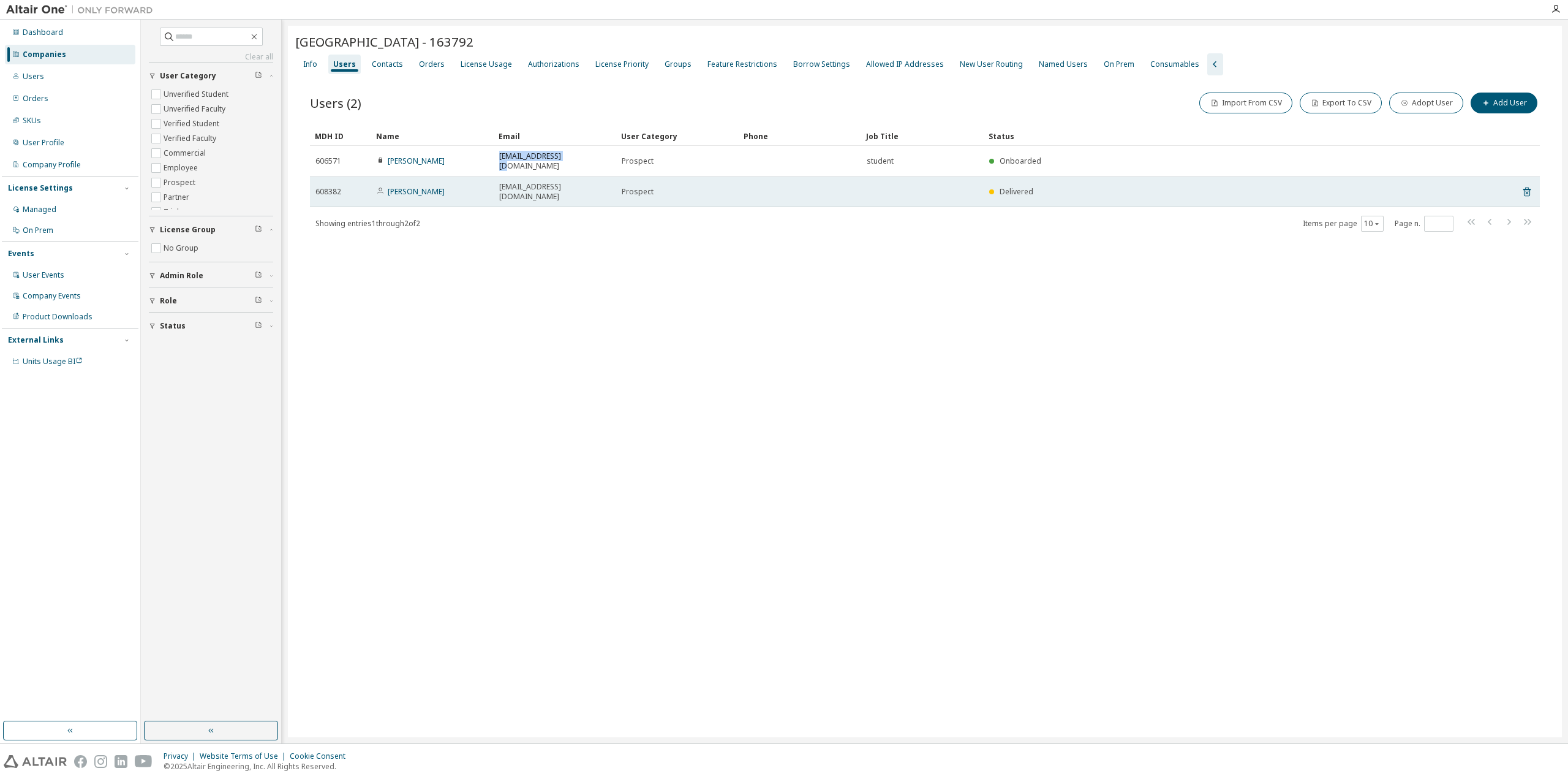
copy span "[EMAIL_ADDRESS][DOMAIN_NAME]"
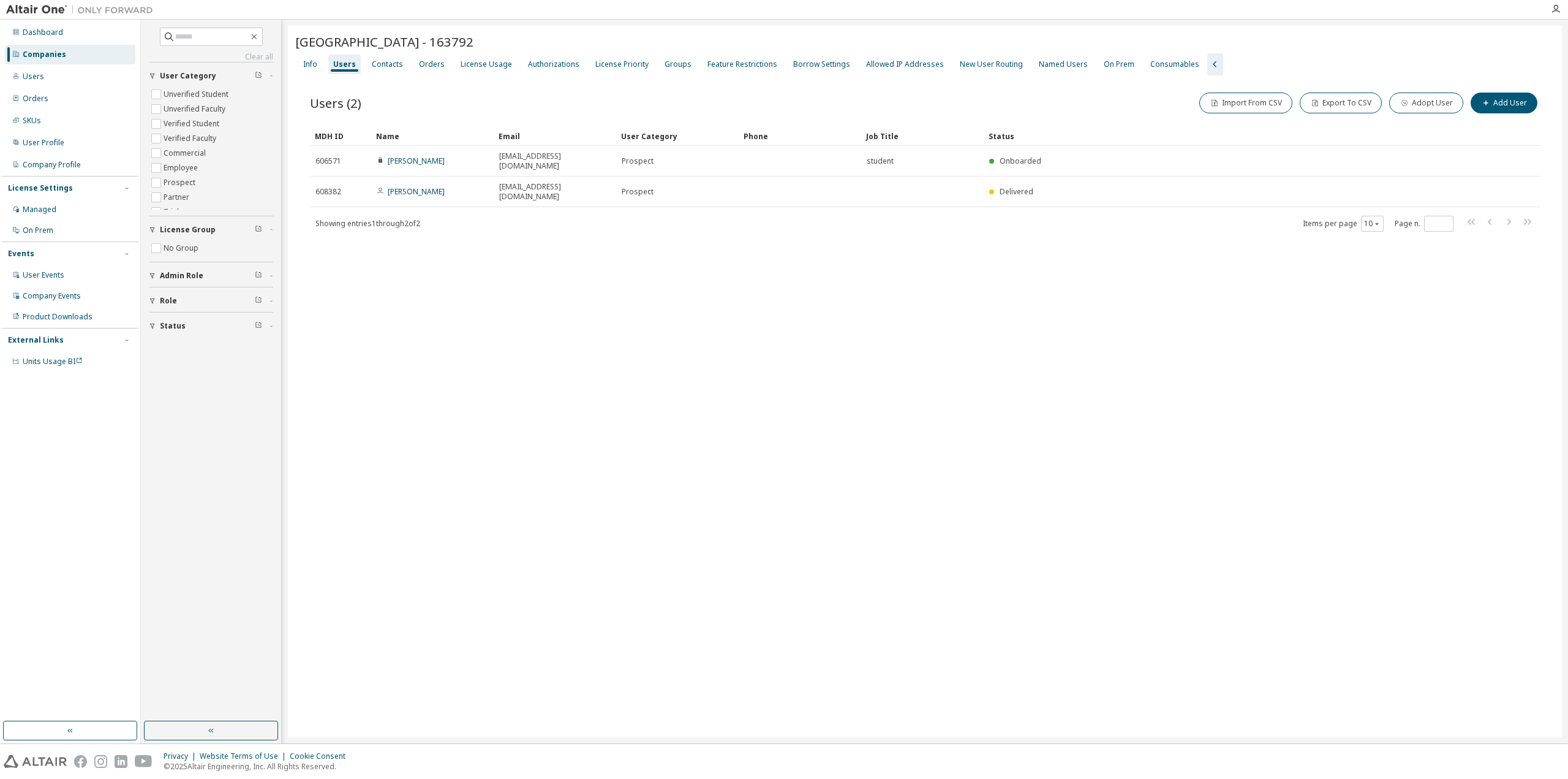
click at [1086, 367] on div "[GEOGRAPHIC_DATA] - 163792 Clear Load Save Save As Field Operator Value Select …" at bounding box center [925, 381] width 1274 height 711
click at [997, 521] on div "[GEOGRAPHIC_DATA] - 163792 Clear Load Save Save As Field Operator Value Select …" at bounding box center [925, 381] width 1274 height 711
click at [57, 59] on div "Companies" at bounding box center [70, 54] width 130 height 19
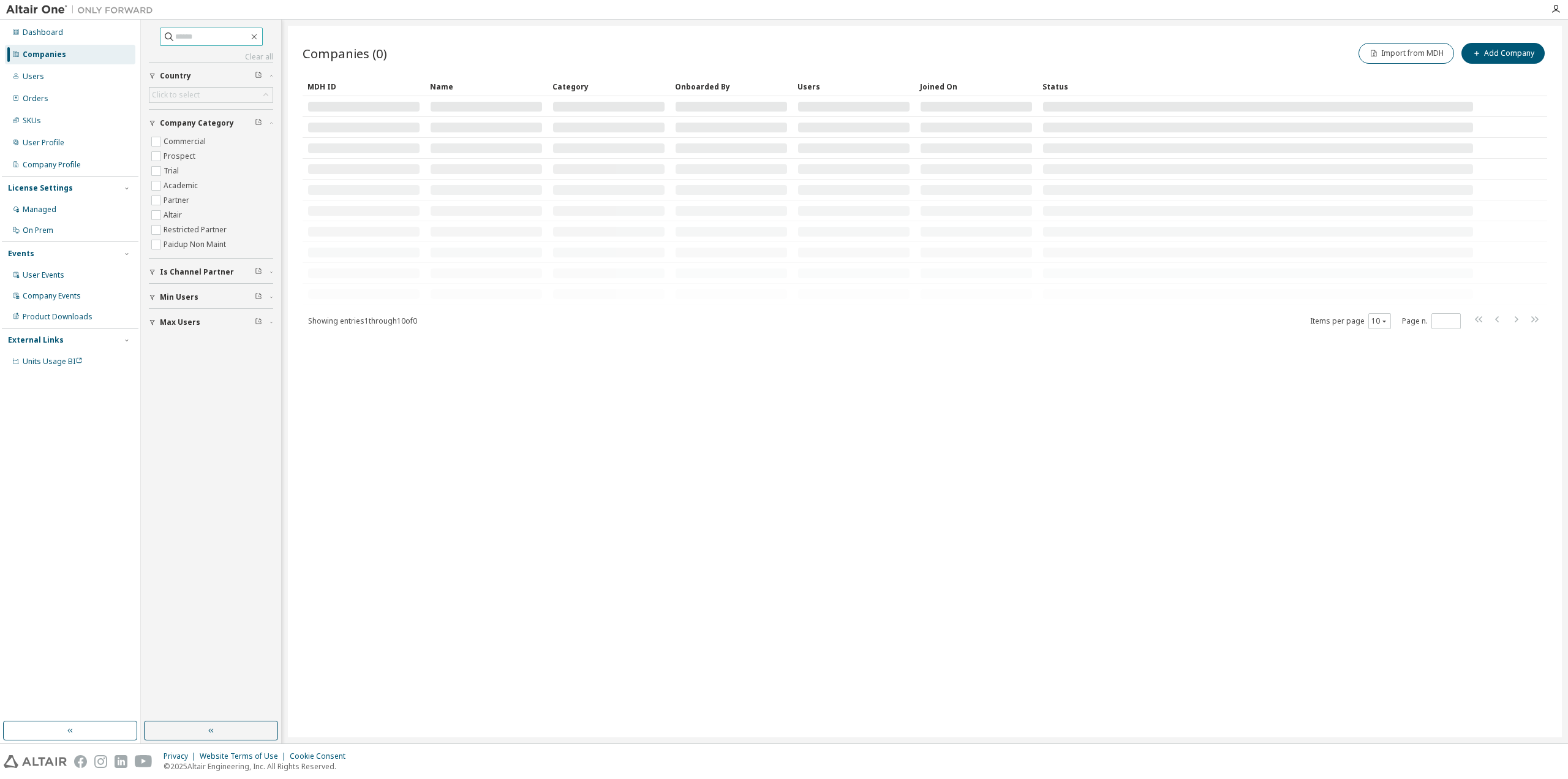
click at [186, 31] on input "text" at bounding box center [212, 37] width 73 height 12
paste input "**********"
type input "**********"
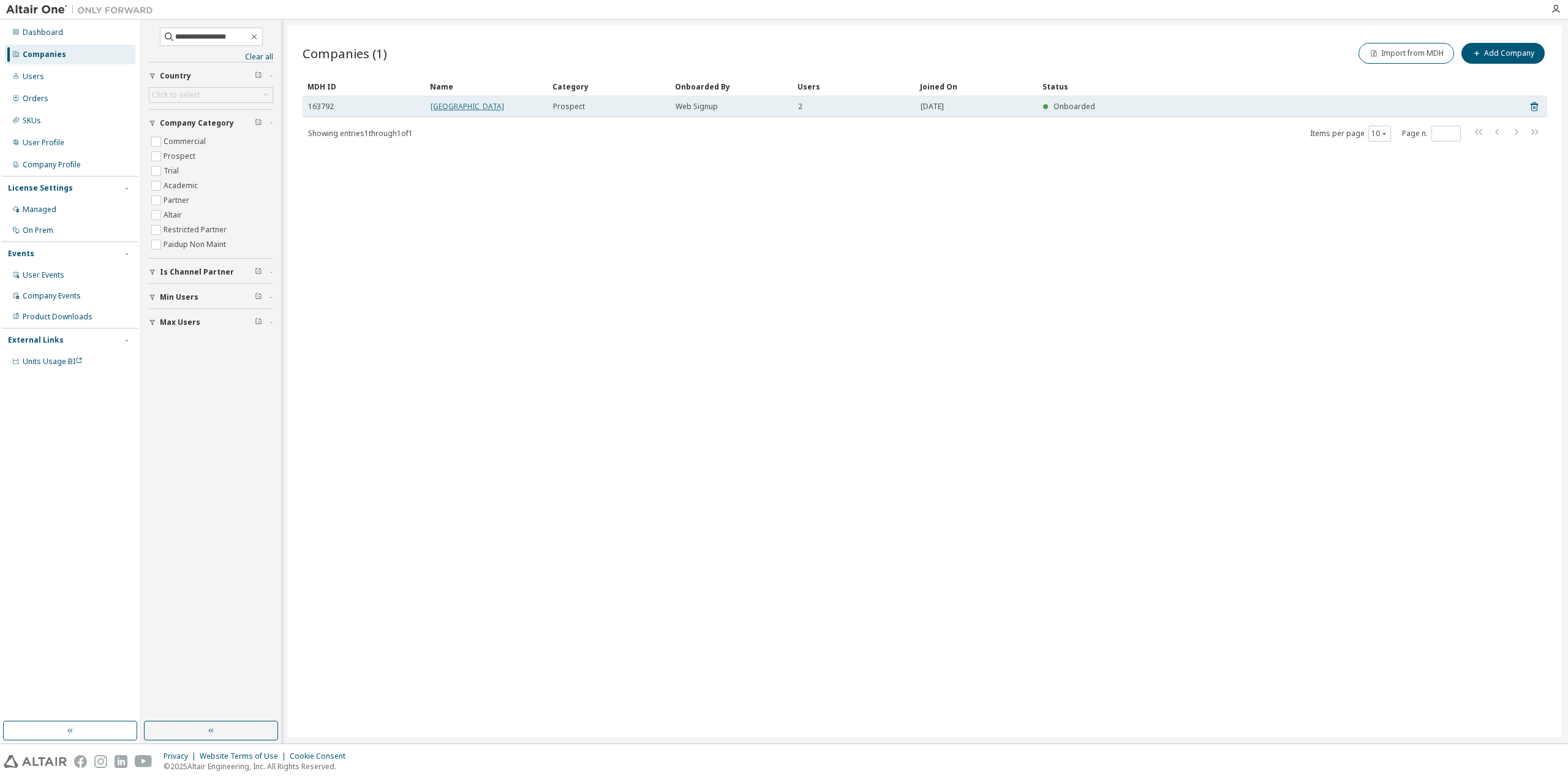
click at [504, 103] on link "[GEOGRAPHIC_DATA]" at bounding box center [467, 106] width 73 height 10
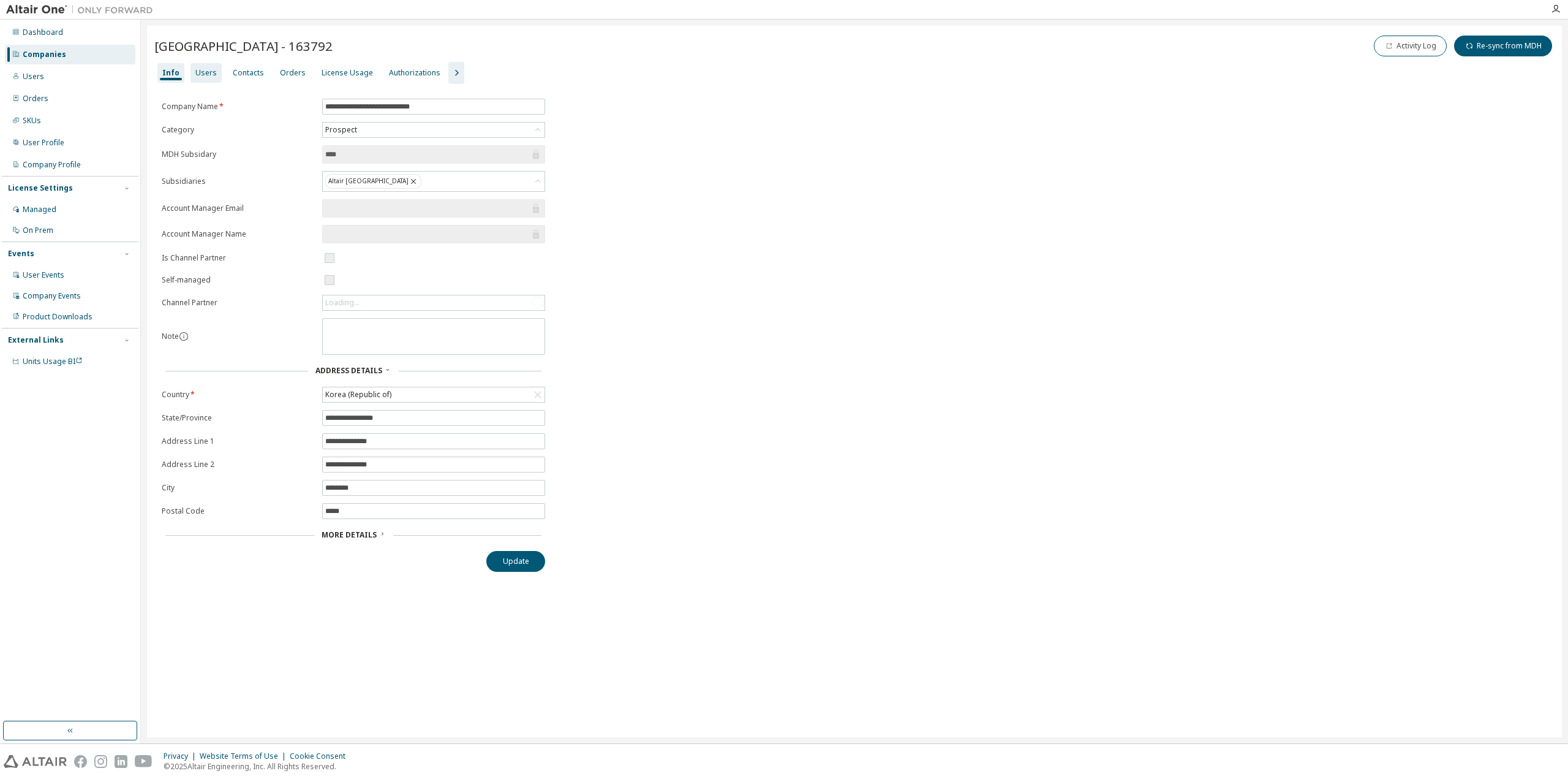
click at [191, 74] on div "Users" at bounding box center [206, 73] width 31 height 19
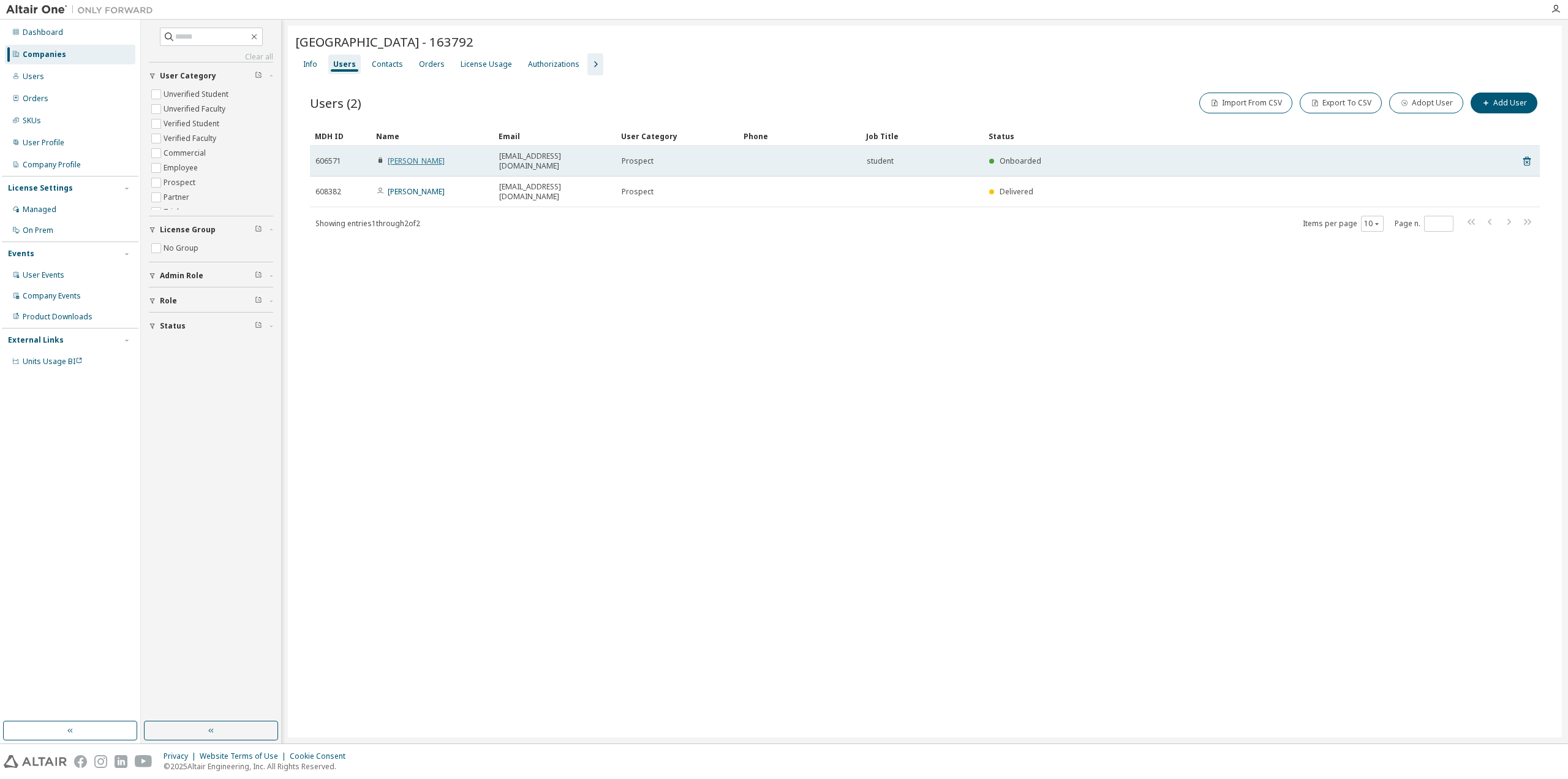
click at [412, 155] on link "[PERSON_NAME]" at bounding box center [416, 161] width 57 height 10
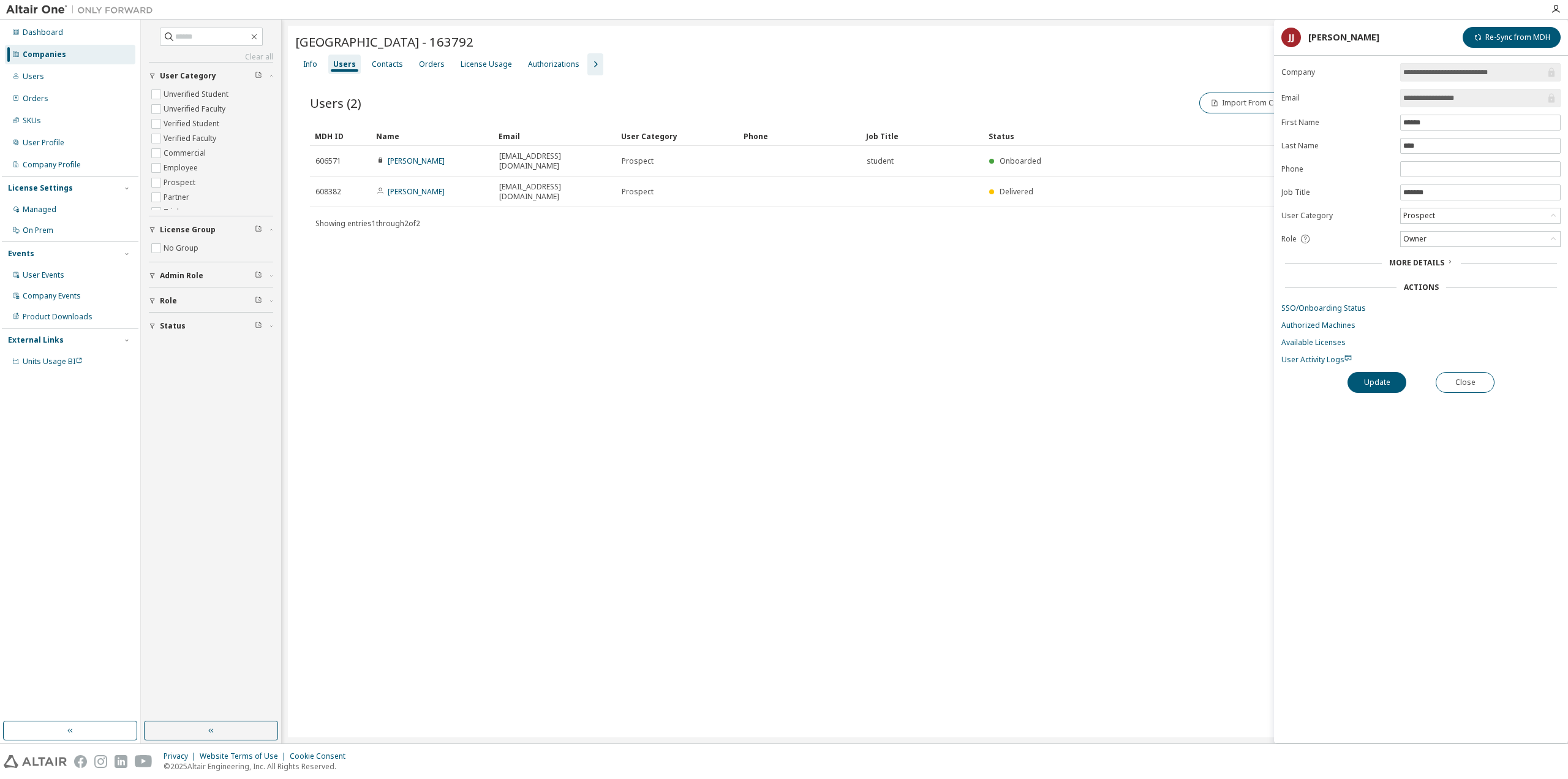
click at [1483, 244] on form "**********" at bounding box center [1420, 214] width 279 height 302
click at [1330, 299] on form "**********" at bounding box center [1420, 214] width 279 height 302
click at [1330, 303] on link "SSO/Onboarding Status" at bounding box center [1420, 308] width 279 height 10
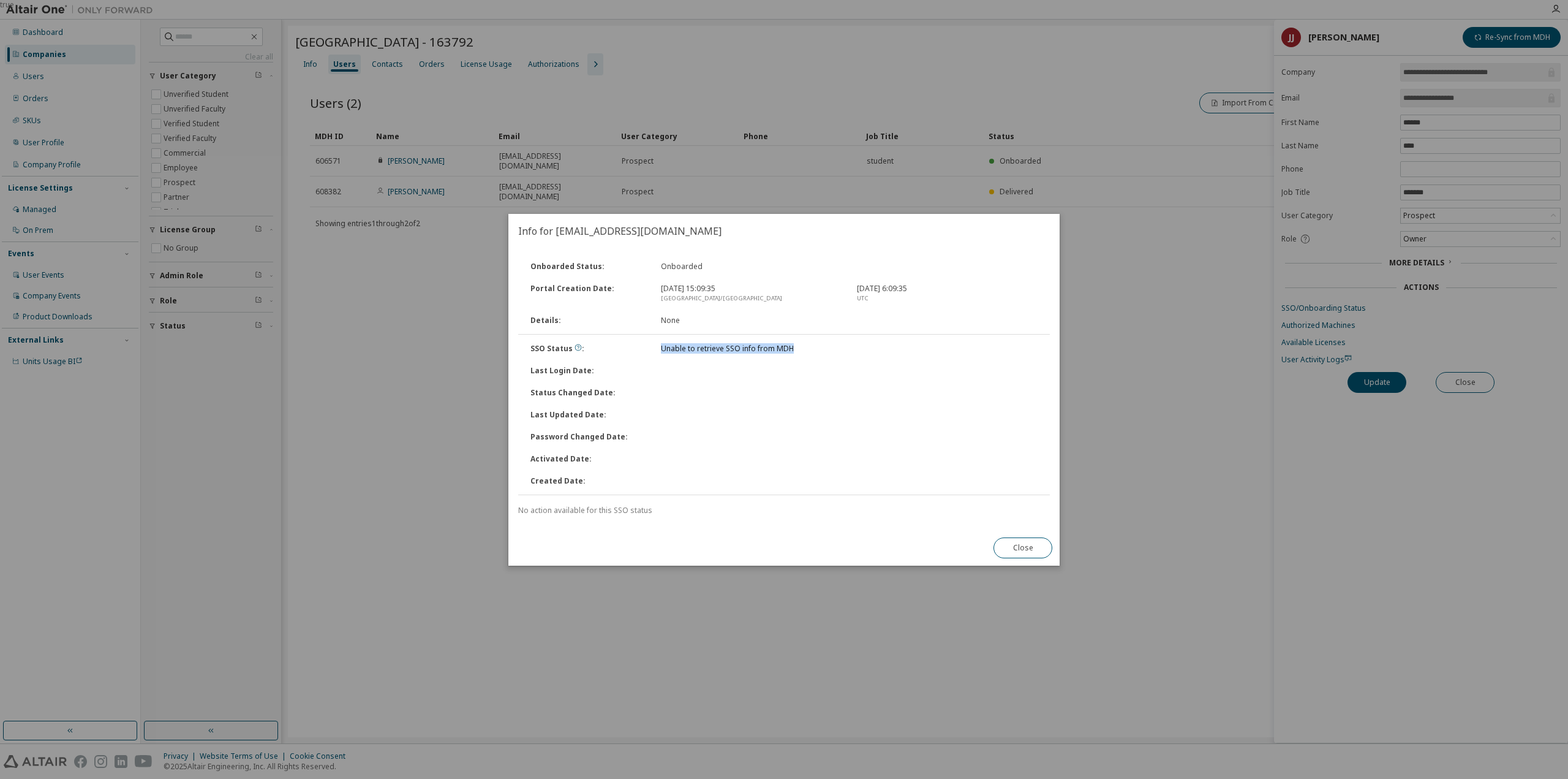
drag, startPoint x: 800, startPoint y: 355, endPoint x: 661, endPoint y: 359, distance: 139.1
click at [661, 359] on div "SSO Status : Unable to retrieve SSO info from MDH" at bounding box center [784, 349] width 534 height 22
copy div "Unable to retrieve SSO info from MDH"
click at [1041, 541] on button "Close" at bounding box center [1022, 547] width 59 height 21
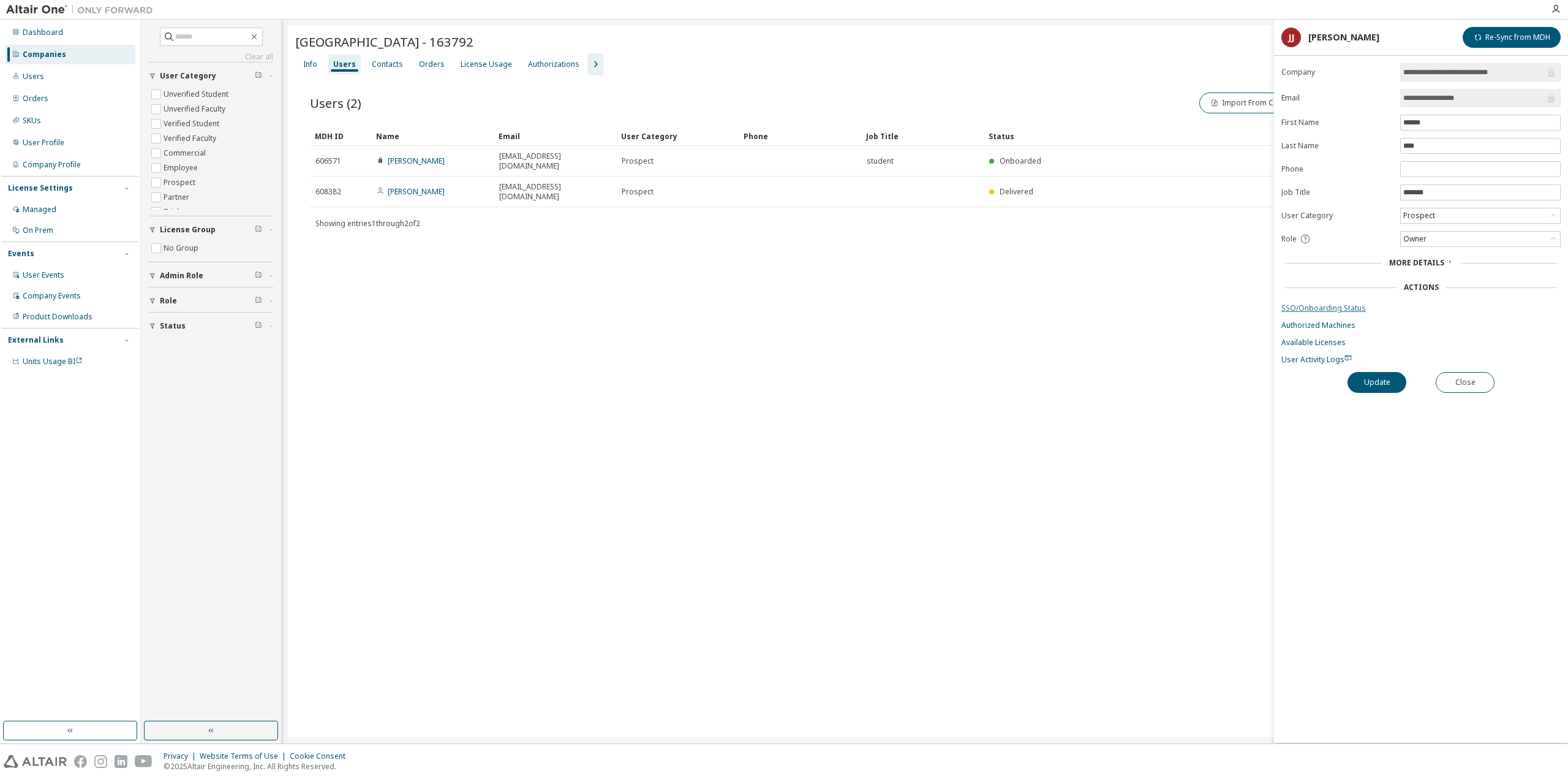
click at [1313, 303] on link "SSO/Onboarding Status" at bounding box center [1420, 308] width 279 height 10
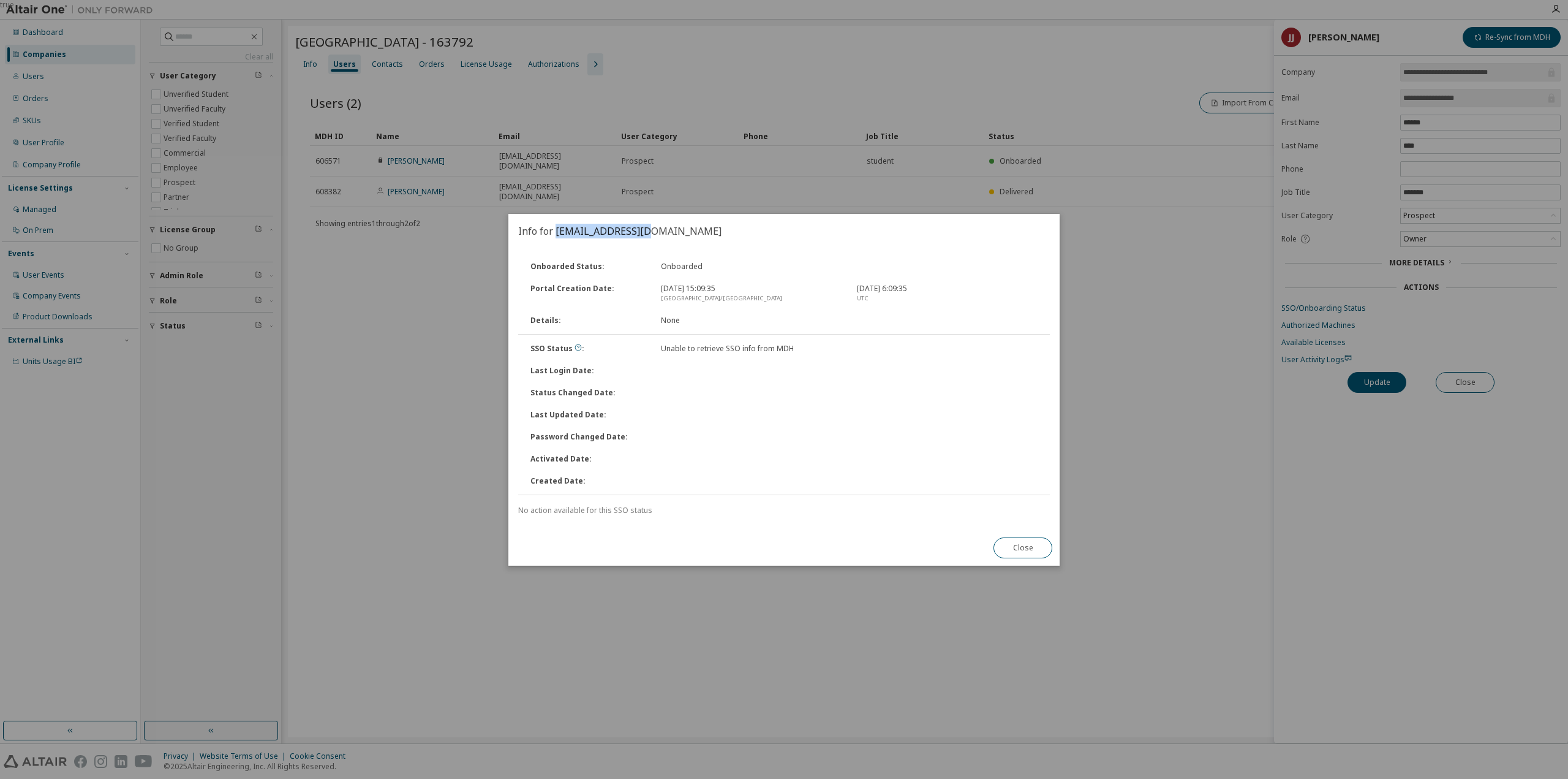
drag, startPoint x: 647, startPoint y: 226, endPoint x: 556, endPoint y: 233, distance: 91.3
click at [556, 233] on h2 "Info for [EMAIL_ADDRESS][DOMAIN_NAME]" at bounding box center [784, 231] width 551 height 34
copy h2 "[EMAIL_ADDRESS][DOMAIN_NAME]"
drag, startPoint x: 788, startPoint y: 352, endPoint x: 606, endPoint y: 357, distance: 182.1
click at [606, 357] on div "SSO Status : Unable to retrieve SSO info from MDH" at bounding box center [784, 349] width 534 height 22
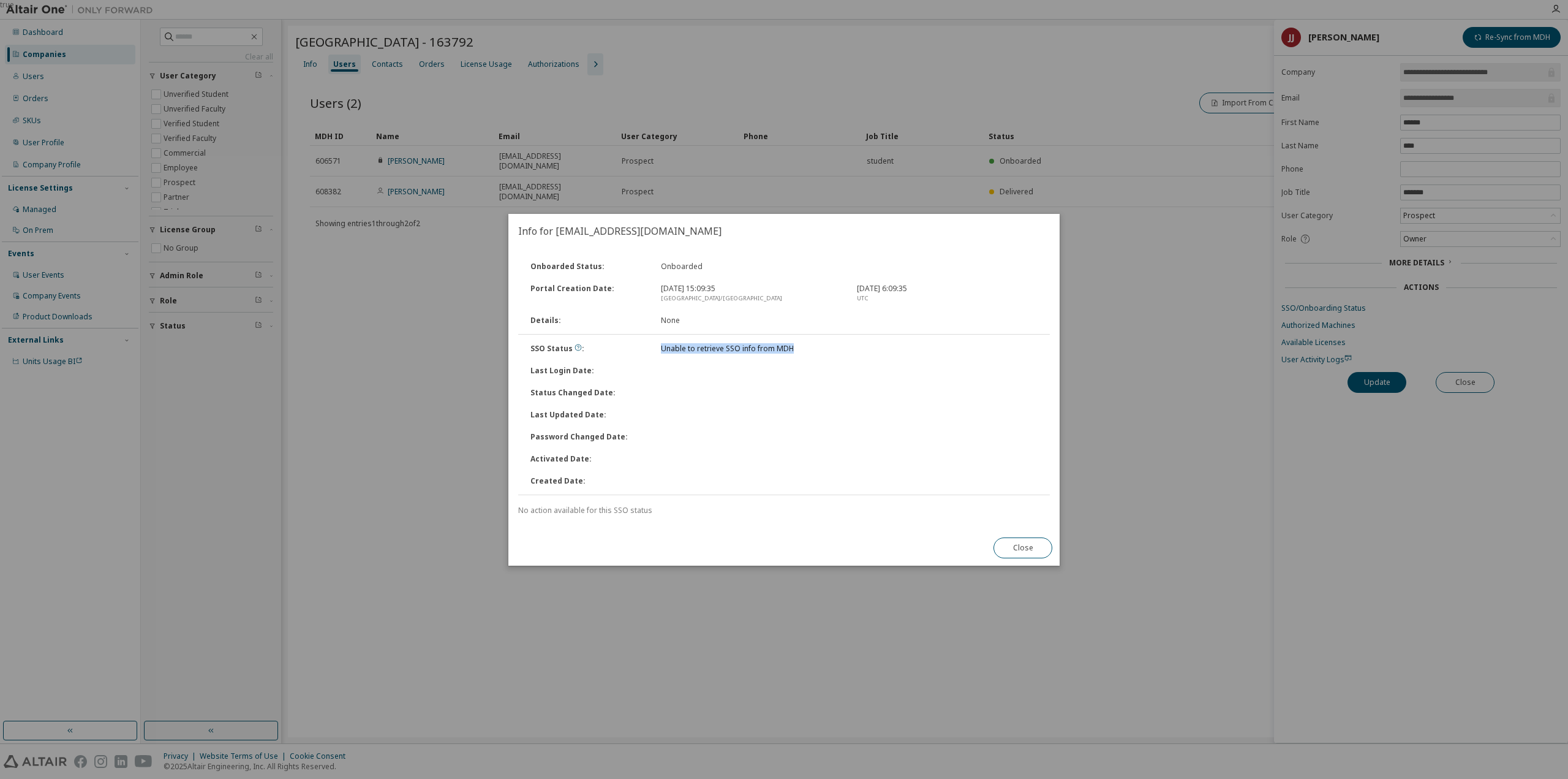
copy div "Unable to retrieve SSO info from MDH"
click at [1012, 547] on button "Close" at bounding box center [1022, 547] width 59 height 21
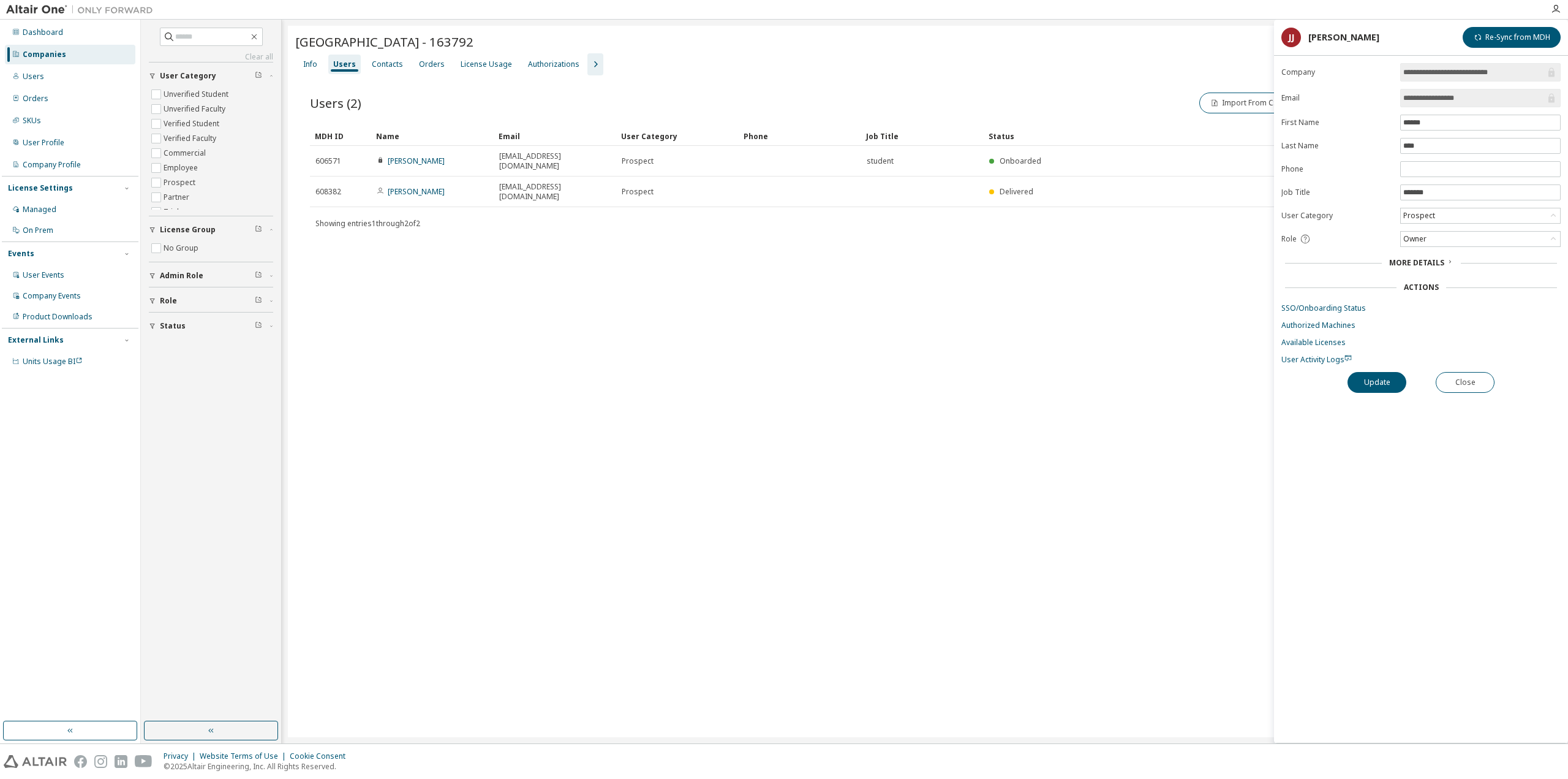
click at [776, 360] on div "[GEOGRAPHIC_DATA] - 163792 Clear Load Save Save As Field Operator Value Select …" at bounding box center [925, 381] width 1274 height 711
